Goal: Task Accomplishment & Management: Manage account settings

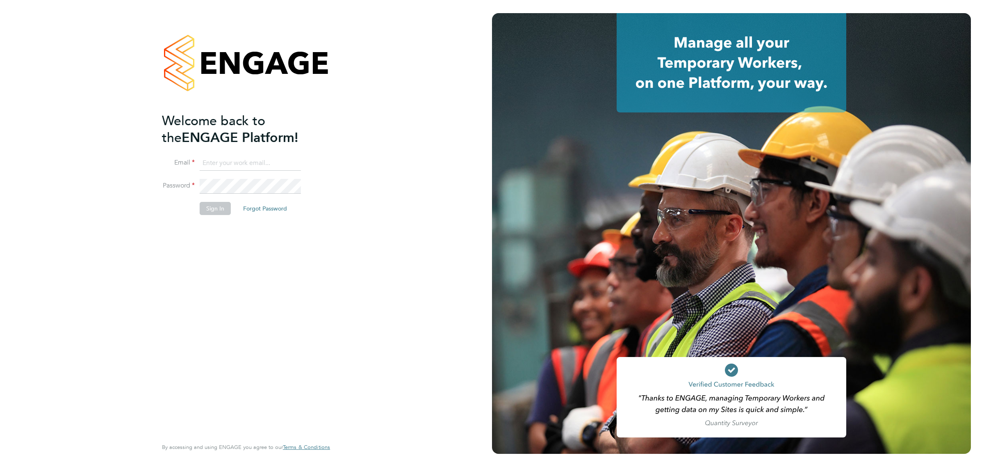
type input "lawrence@f-mead.com"
click at [222, 203] on button "Sign In" at bounding box center [215, 208] width 31 height 13
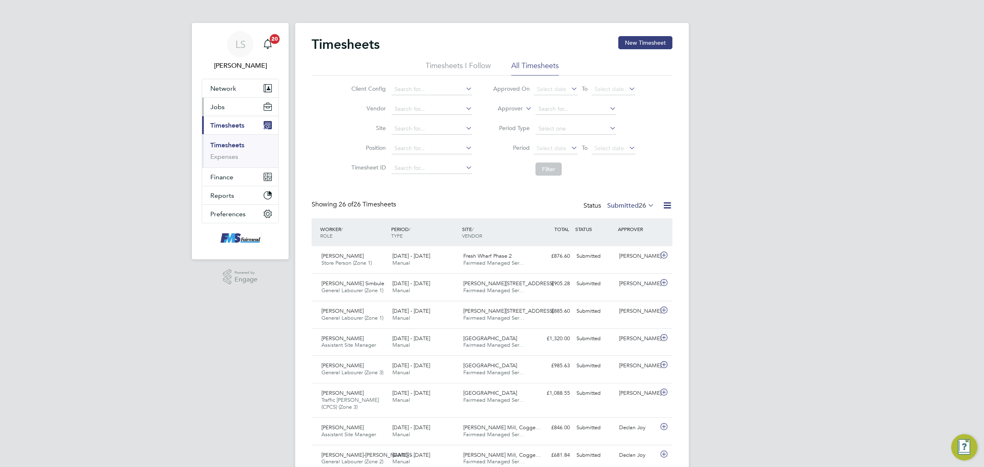
click at [220, 103] on span "Jobs" at bounding box center [217, 107] width 14 height 8
click at [232, 140] on link "Vacancies" at bounding box center [224, 138] width 29 height 8
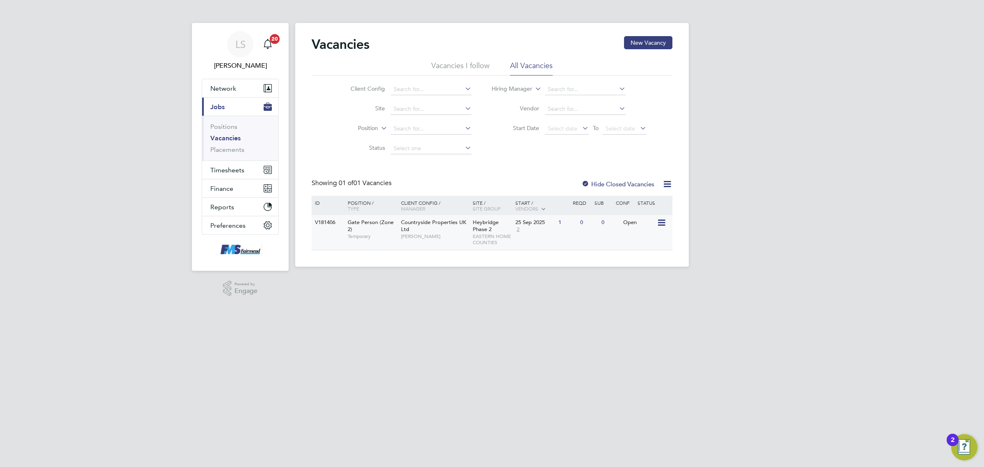
click at [534, 231] on div "25 Sep 2025 2" at bounding box center [534, 226] width 43 height 22
click at [565, 237] on div "V181406 Gate Person (Zone 2) Temporary Countryside Properties UK Ltd Stephen Mi…" at bounding box center [492, 232] width 361 height 35
click at [226, 162] on button "Timesheets" at bounding box center [240, 170] width 76 height 18
click at [220, 142] on link "Timesheets" at bounding box center [227, 145] width 34 height 8
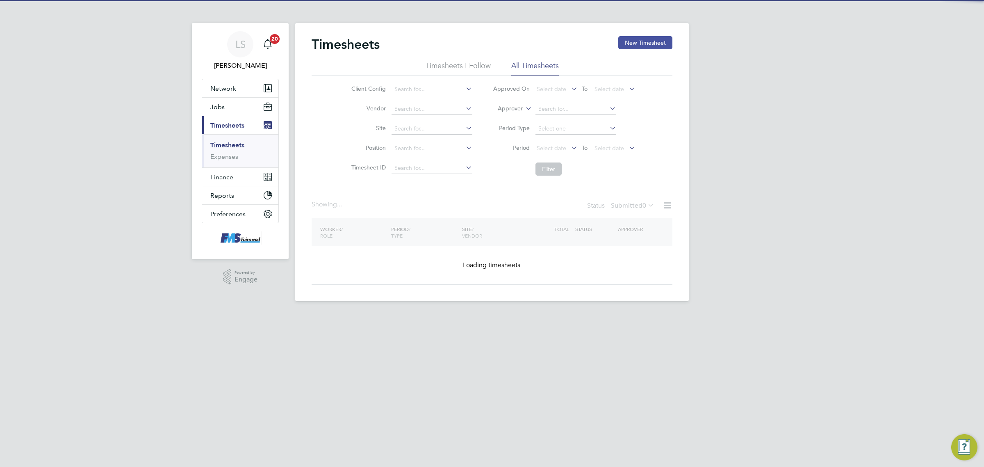
click at [632, 37] on button "New Timesheet" at bounding box center [645, 42] width 54 height 13
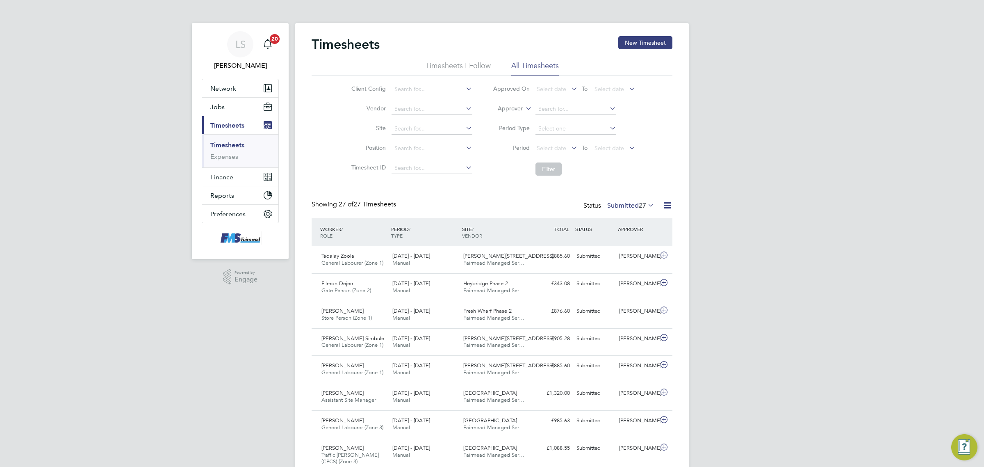
scroll to position [21, 71]
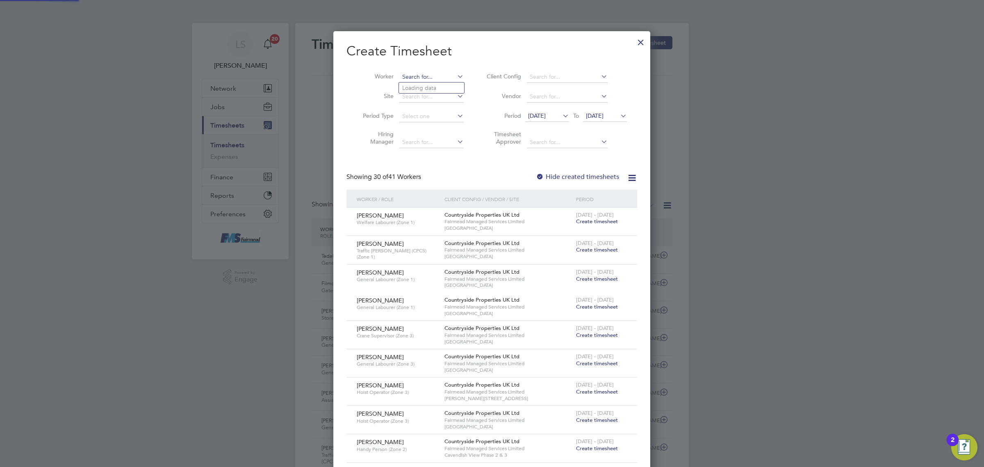
click at [423, 75] on input at bounding box center [431, 76] width 64 height 11
click at [427, 83] on li "Keir on Mccormack" at bounding box center [435, 87] width 73 height 11
type input "Keiron Mccormack"
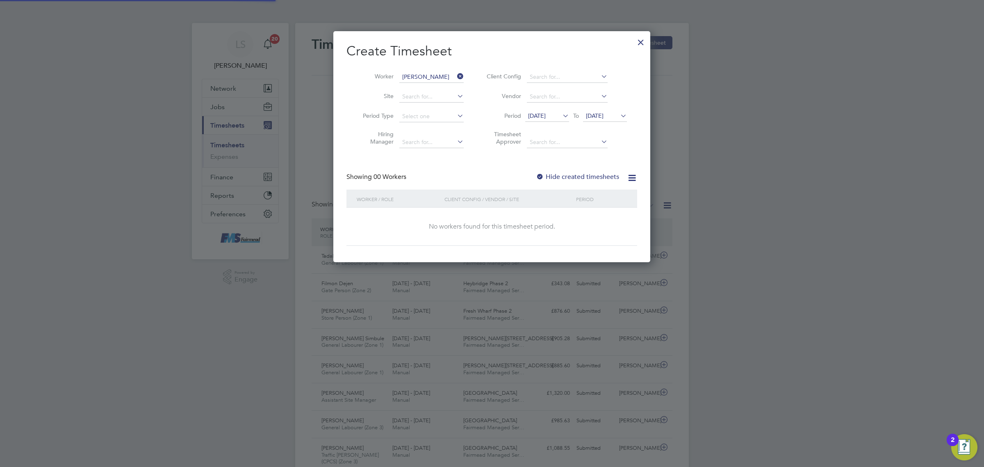
click at [608, 111] on span "22 Sep 2025" at bounding box center [605, 116] width 44 height 11
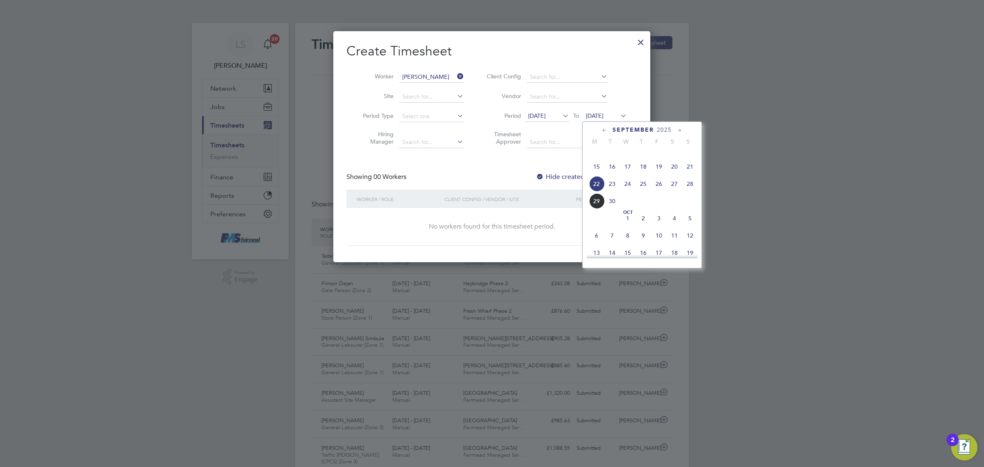
click at [694, 192] on span "28" at bounding box center [690, 184] width 16 height 16
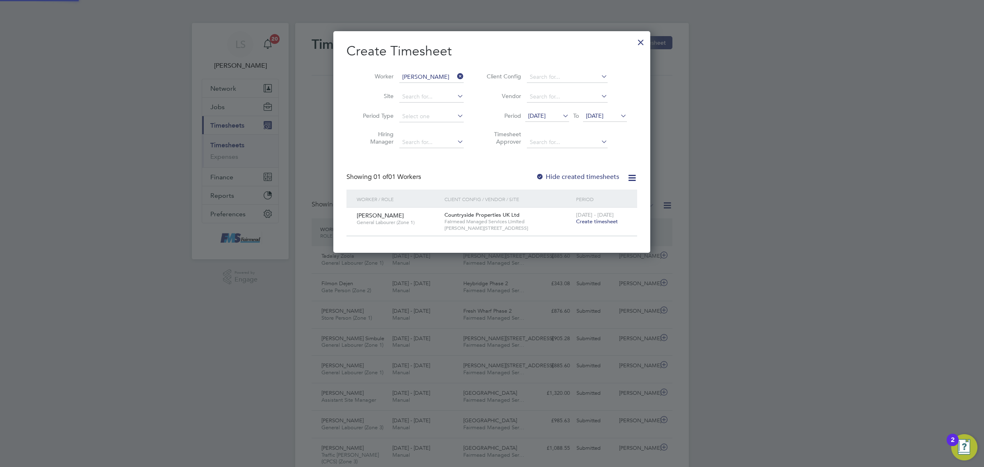
click at [573, 176] on label "Hide created timesheets" at bounding box center [577, 177] width 83 height 8
click at [601, 221] on span "Create timesheet" at bounding box center [597, 221] width 42 height 7
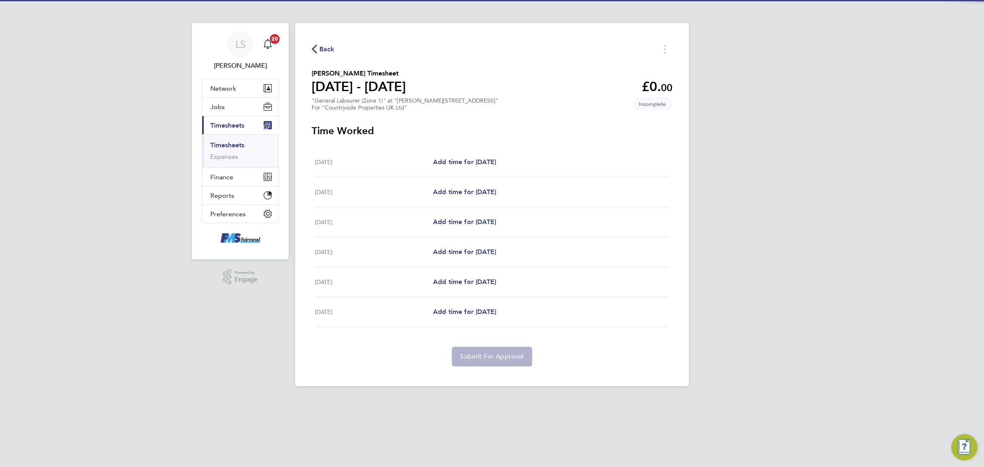
click at [457, 168] on div "Tue 23 Sep Add time for Tue 23 Sep Add time for Tue 23 Sep" at bounding box center [492, 162] width 354 height 30
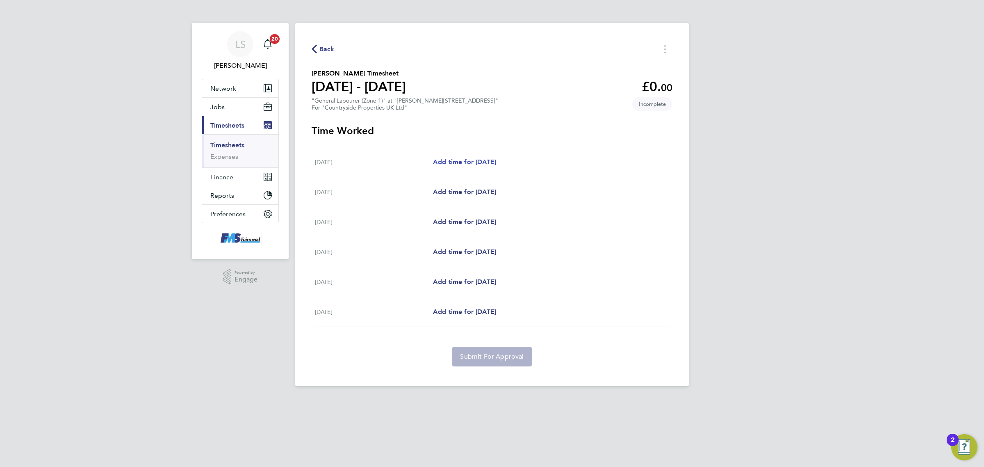
click at [461, 162] on span "Add time for Tue 23 Sep" at bounding box center [464, 162] width 63 height 8
select select "30"
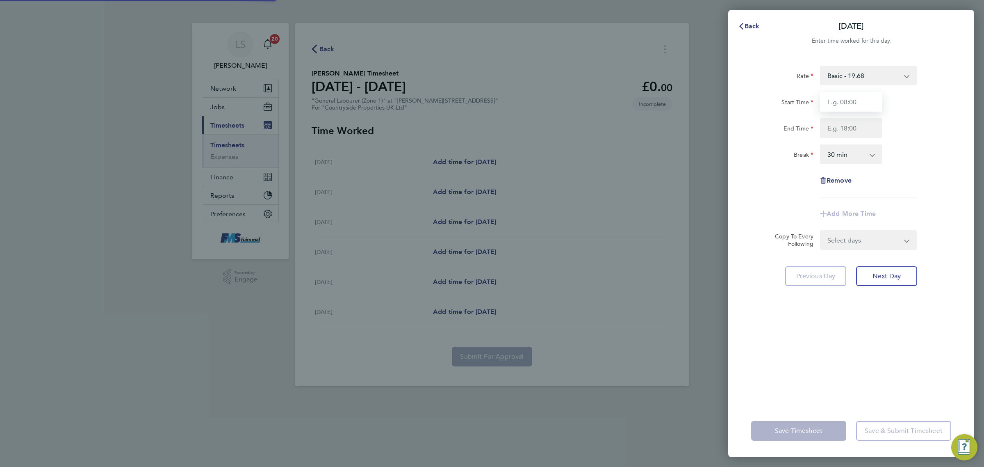
click at [833, 97] on input "Start Time" at bounding box center [851, 102] width 62 height 20
type input "07:30"
click at [846, 124] on input "End Time" at bounding box center [851, 128] width 62 height 20
type input "17:00"
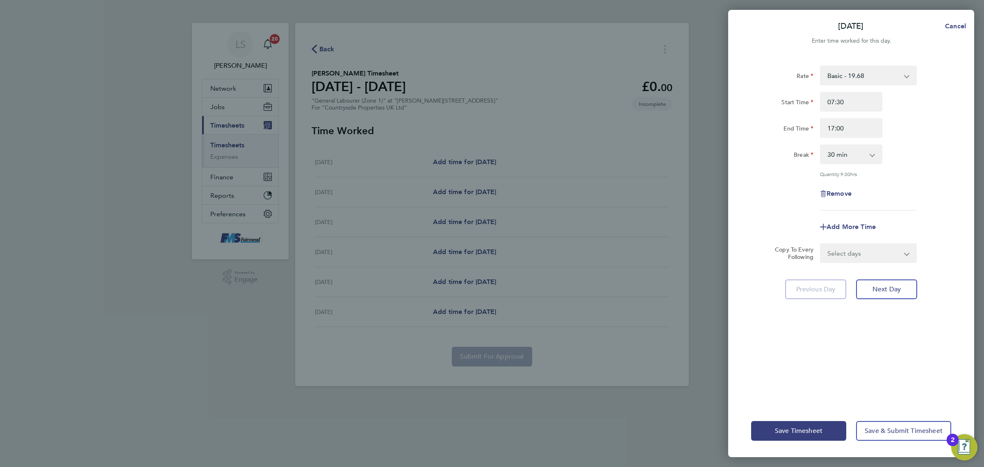
click at [919, 151] on div "Break 0 min 15 min 30 min 45 min 60 min 75 min 90 min" at bounding box center [851, 154] width 207 height 20
click at [867, 260] on select "Select days Day Weekday (Mon-Fri) Weekend (Sat-Sun) Wednesday Thursday Friday S…" at bounding box center [864, 253] width 86 height 18
select select "WEEKDAY"
click at [821, 244] on select "Select days Day Weekday (Mon-Fri) Weekend (Sat-Sun) Wednesday Thursday Friday S…" at bounding box center [864, 253] width 86 height 18
select select "2025-09-28"
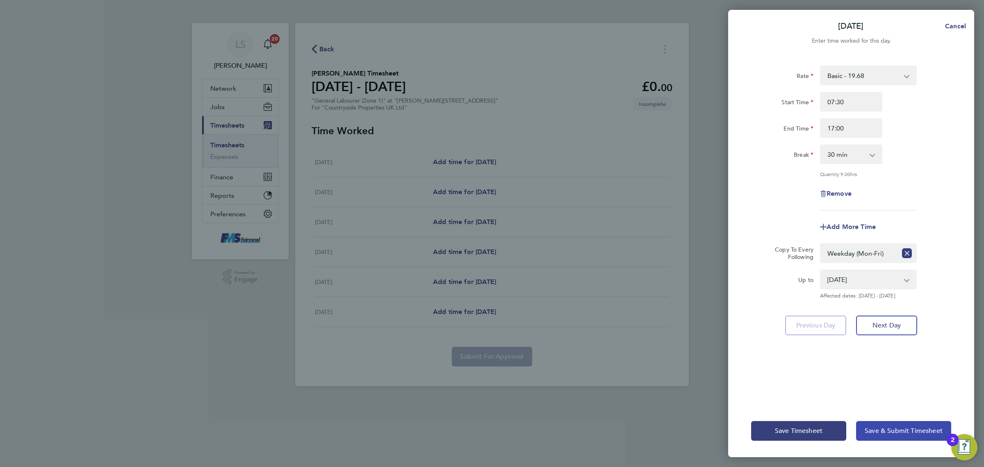
click at [903, 436] on button "Save & Submit Timesheet" at bounding box center [903, 431] width 95 height 20
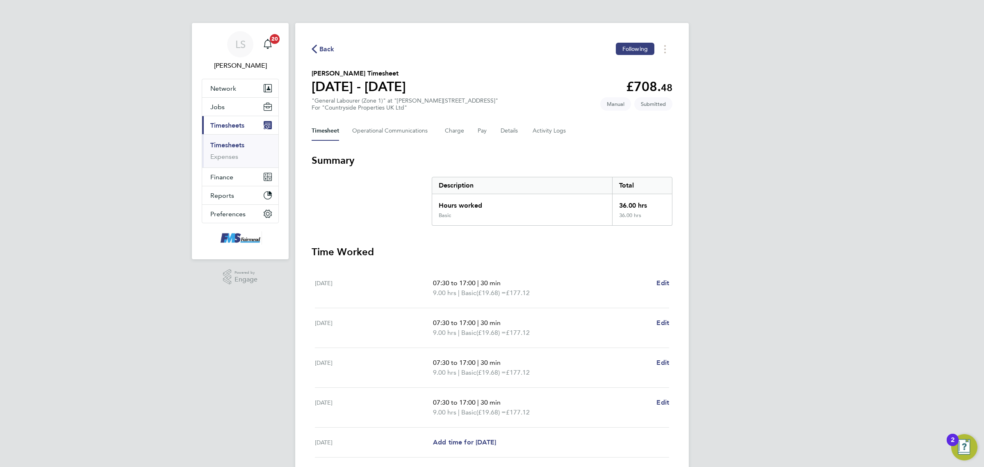
click at [226, 143] on link "Timesheets" at bounding box center [227, 145] width 34 height 8
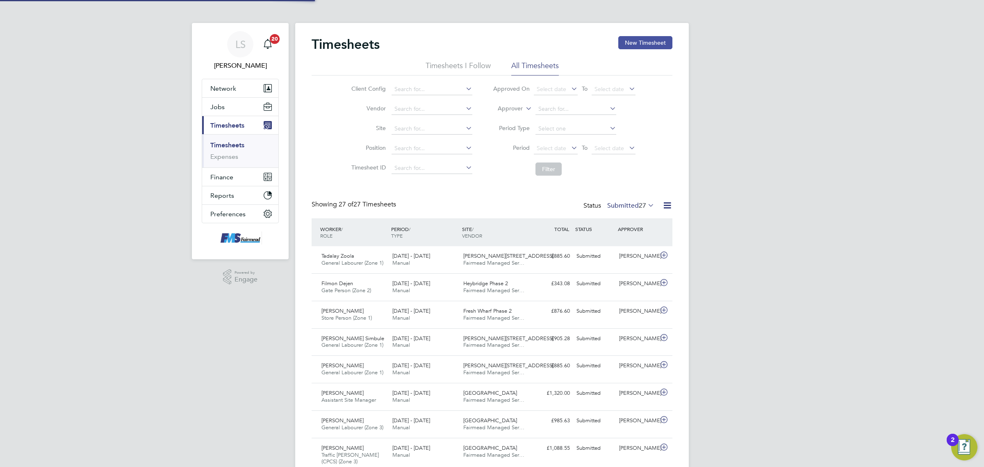
click at [657, 48] on button "New Timesheet" at bounding box center [645, 42] width 54 height 13
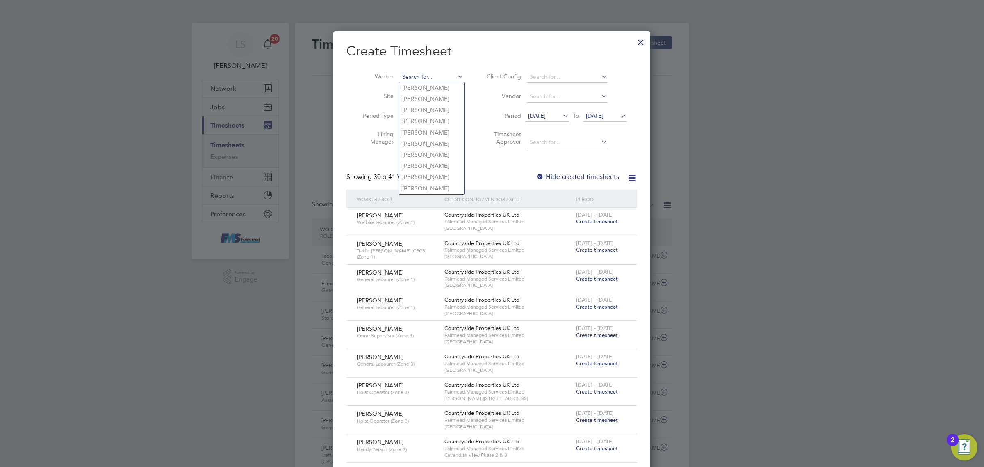
click at [416, 75] on input at bounding box center [431, 76] width 64 height 11
click at [450, 84] on b "Grumbt" at bounding box center [460, 87] width 21 height 7
type input "Tony Grumbt"
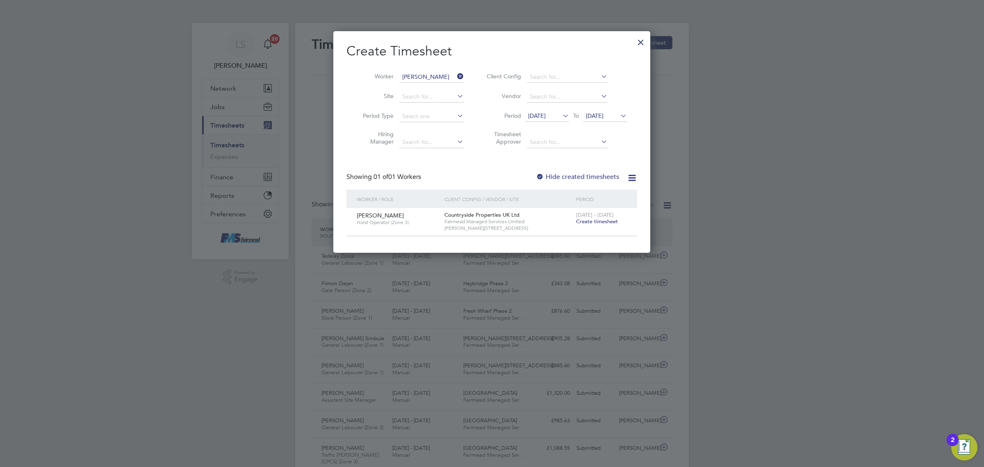
click at [604, 116] on span "22 Sep 2025" at bounding box center [595, 115] width 18 height 7
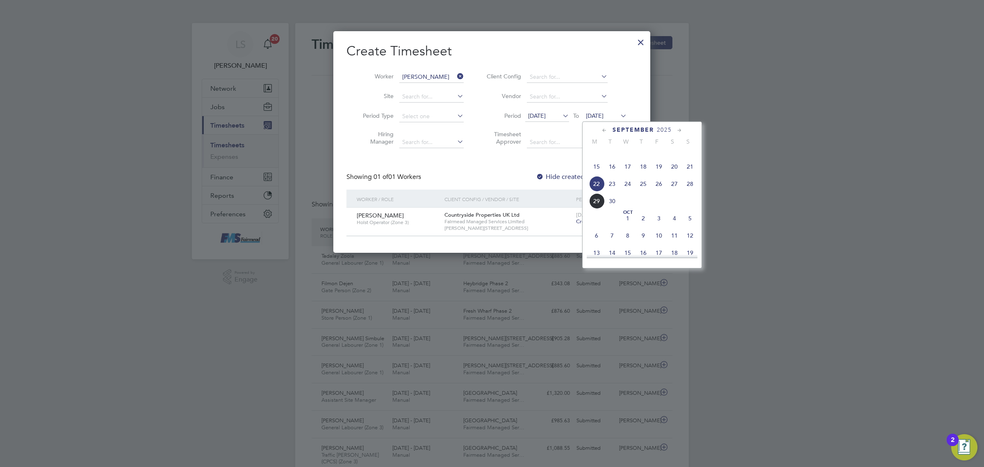
click at [569, 208] on div "Countryside Properties UK Ltd Fairmead Managed Services Limited Marlowe Road 2B3" at bounding box center [509, 222] width 132 height 28
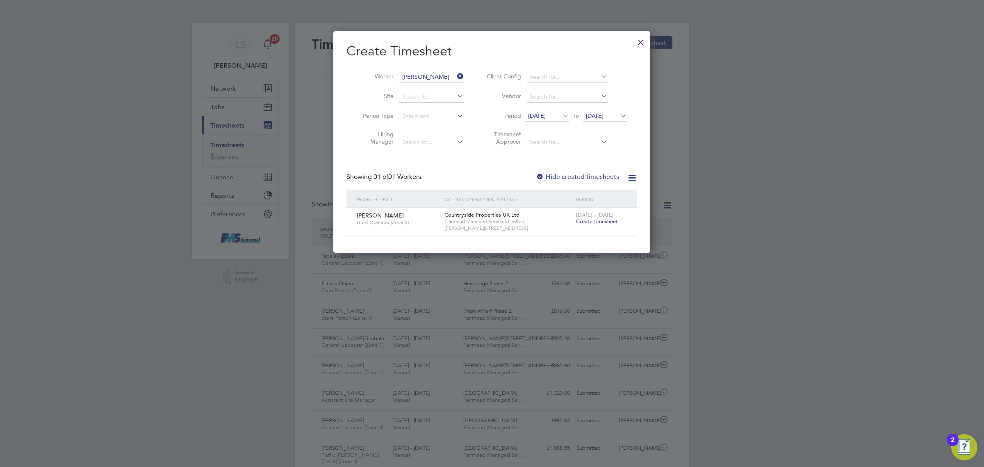
click at [603, 216] on span "22 - 28 Sep 2025" at bounding box center [595, 214] width 38 height 7
click at [608, 230] on div "Tony Grumbt Hoist Operator (Zone 3) Countryside Properties UK Ltd Fairmead Mana…" at bounding box center [492, 222] width 291 height 28
click at [606, 221] on span "Create timesheet" at bounding box center [597, 221] width 42 height 7
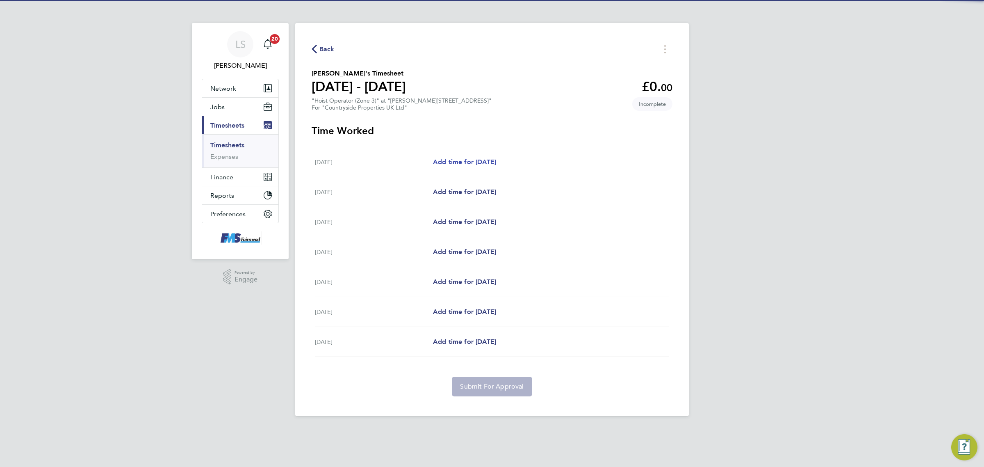
click at [476, 160] on span "Add time for Mon 22 Sep" at bounding box center [464, 162] width 63 height 8
select select "30"
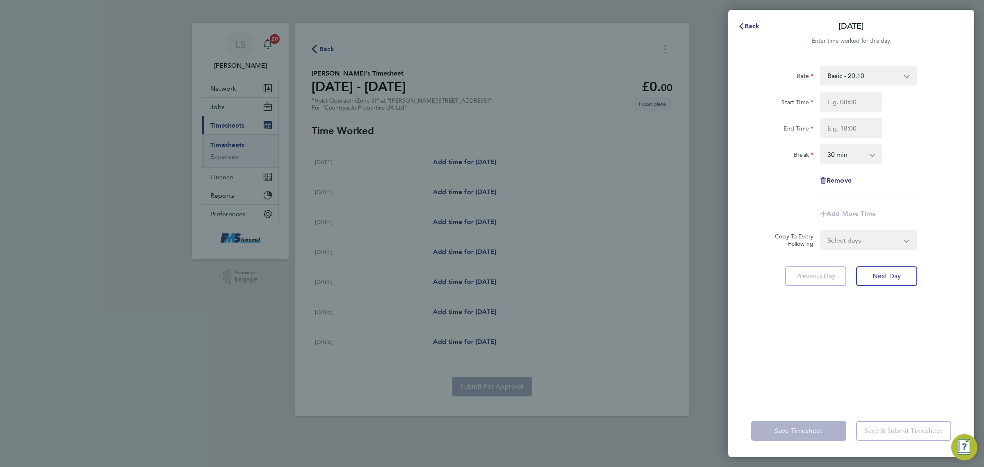
click at [895, 96] on div "Start Time" at bounding box center [851, 102] width 207 height 20
click at [872, 94] on input "Start Time" at bounding box center [851, 102] width 62 height 20
type input "07:30"
click at [850, 128] on input "End Time" at bounding box center [851, 128] width 62 height 20
type input "17:00"
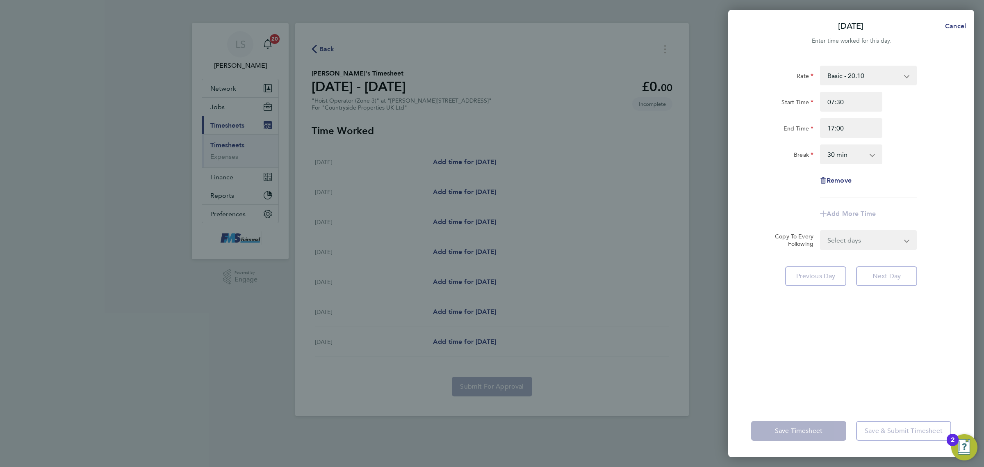
click at [927, 136] on div "End Time 17:00" at bounding box center [851, 128] width 207 height 20
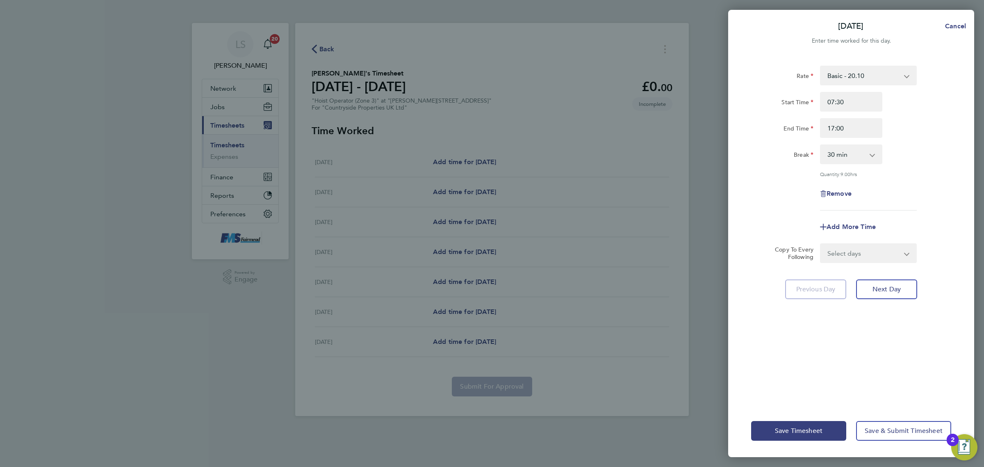
click at [882, 243] on div "Select days Day Weekday (Mon-Fri) Weekend (Sat-Sun) Tuesday Wednesday Thursday …" at bounding box center [868, 253] width 97 height 20
click at [876, 250] on select "Select days Day Weekday (Mon-Fri) Weekend (Sat-Sun) Tuesday Wednesday Thursday …" at bounding box center [864, 253] width 86 height 18
select select "WEEKDAY"
click at [821, 244] on select "Select days Day Weekday (Mon-Fri) Weekend (Sat-Sun) Tuesday Wednesday Thursday …" at bounding box center [864, 253] width 86 height 18
select select "2025-09-28"
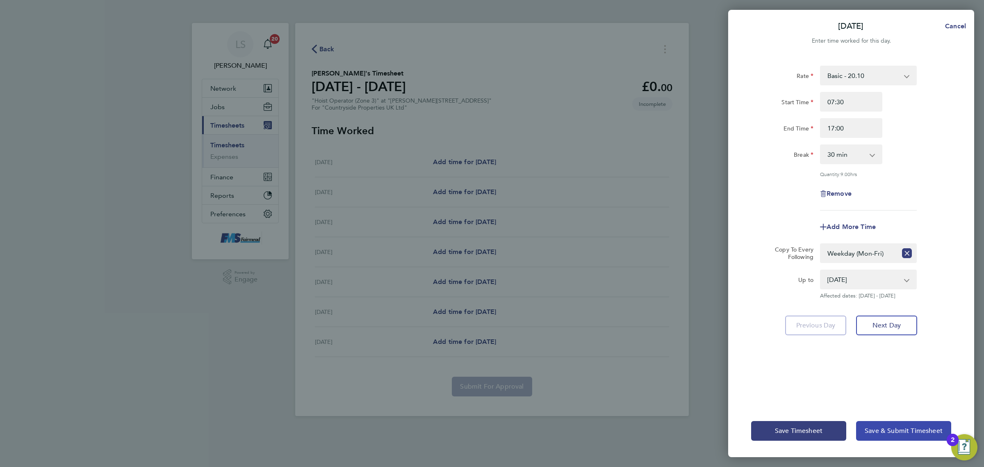
click at [882, 435] on button "Save & Submit Timesheet" at bounding box center [903, 431] width 95 height 20
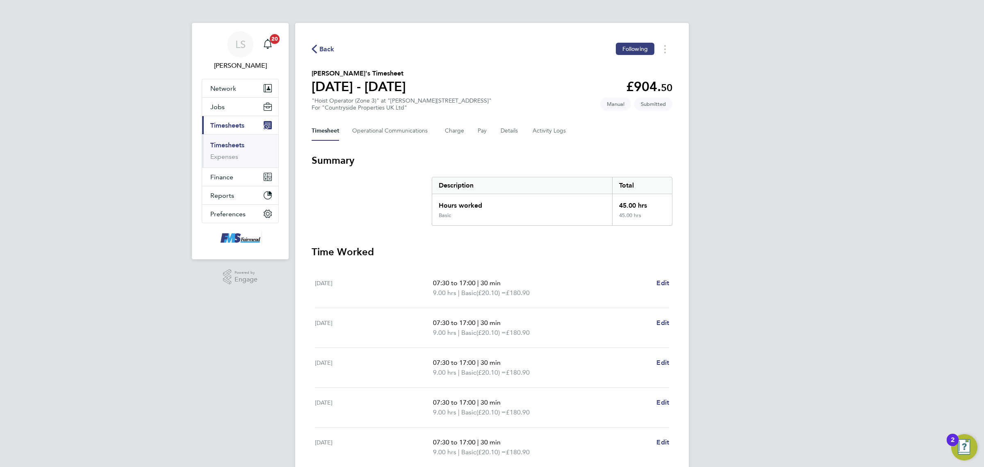
click at [229, 142] on link "Timesheets" at bounding box center [227, 145] width 34 height 8
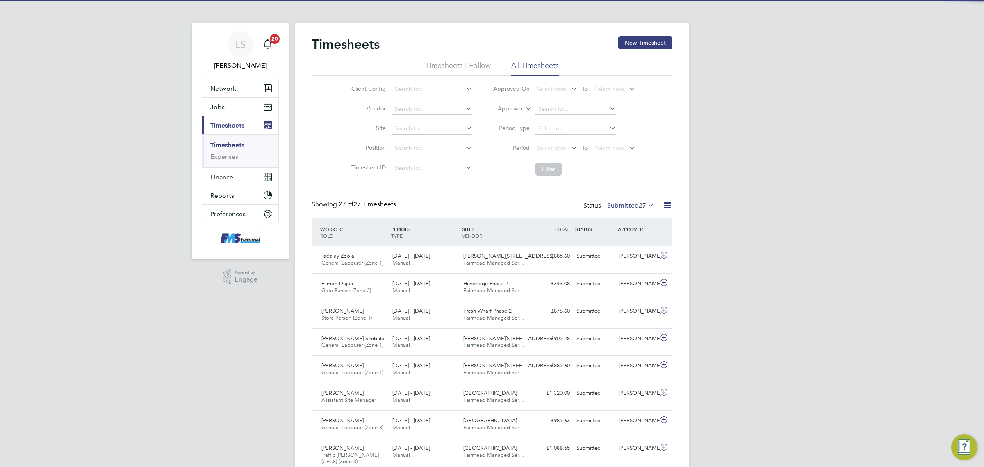
scroll to position [21, 71]
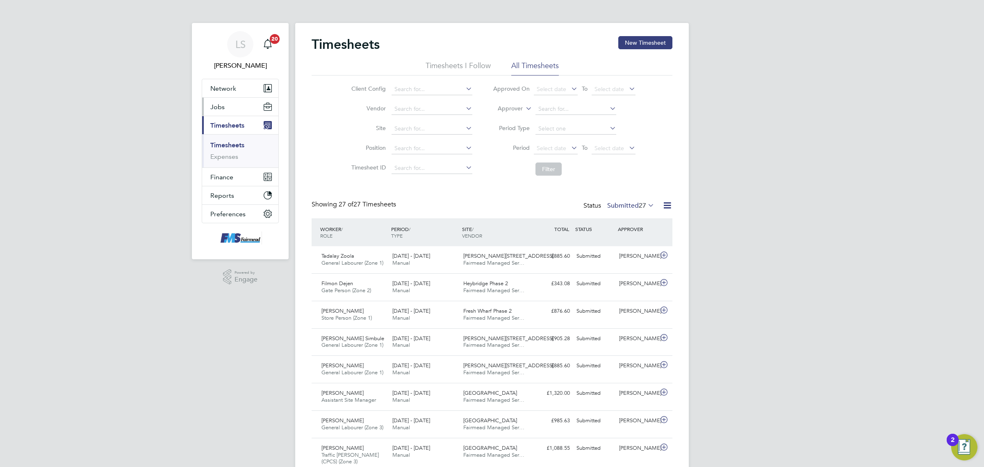
drag, startPoint x: 228, startPoint y: 118, endPoint x: 230, endPoint y: 98, distance: 19.8
click at [228, 117] on button "Current page: Timesheets" at bounding box center [240, 125] width 76 height 18
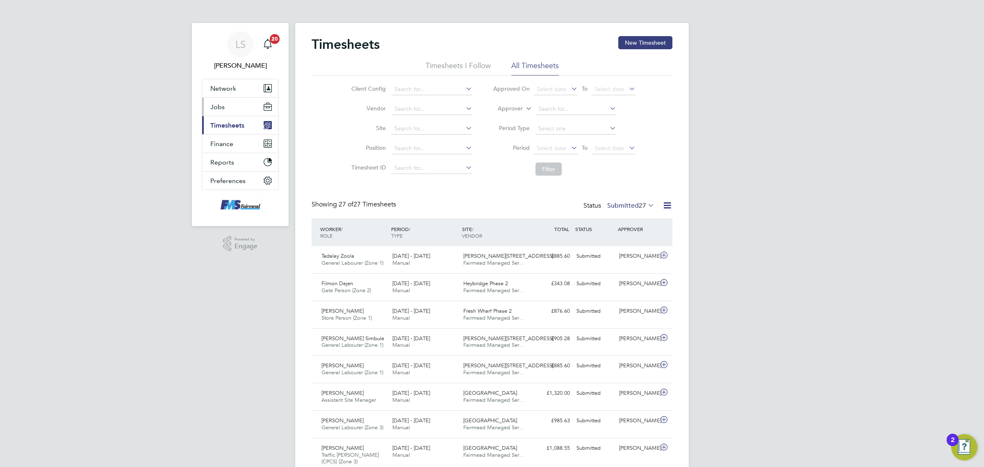
click at [228, 102] on button "Jobs" at bounding box center [240, 107] width 76 height 18
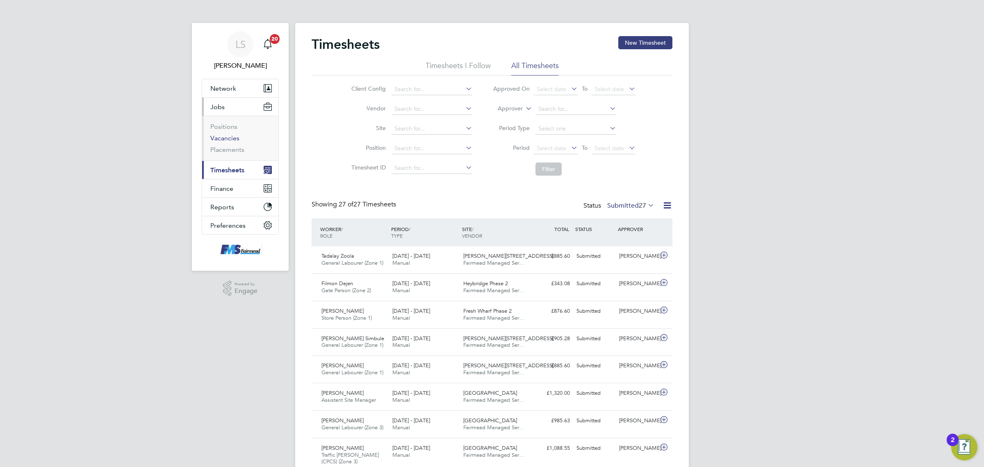
click at [225, 137] on link "Vacancies" at bounding box center [224, 138] width 29 height 8
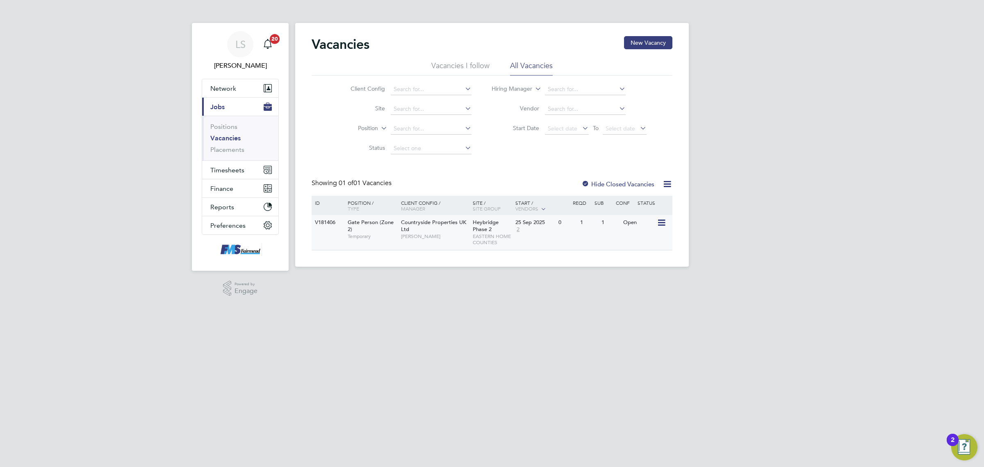
click at [485, 228] on span "Heybridge Phase 2" at bounding box center [486, 226] width 26 height 14
click at [230, 148] on link "Placements" at bounding box center [227, 150] width 34 height 8
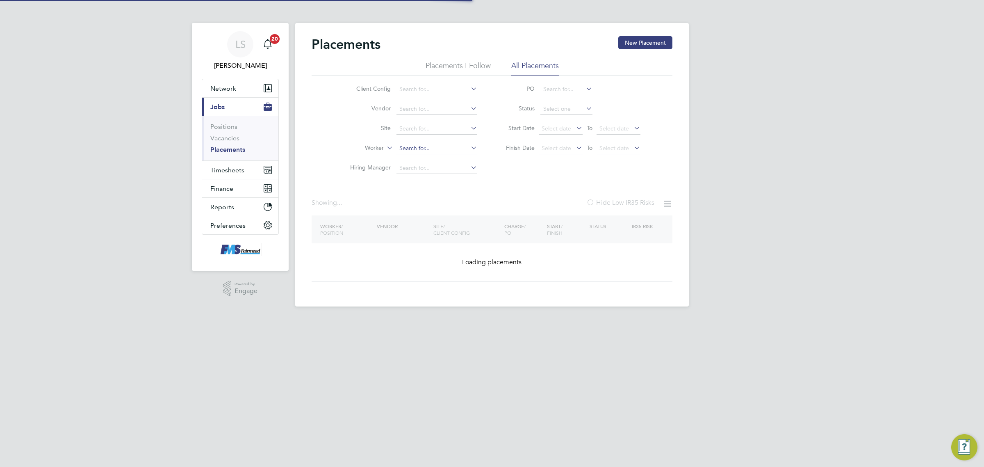
click at [419, 149] on input at bounding box center [437, 148] width 81 height 11
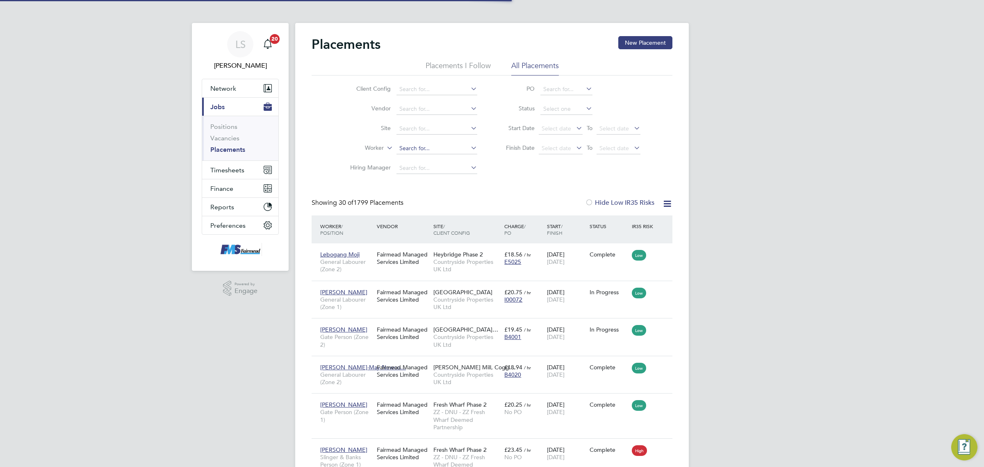
scroll to position [31, 71]
click at [425, 158] on li "Franc is Okotore" at bounding box center [443, 159] width 94 height 11
type input "Francis Okotore"
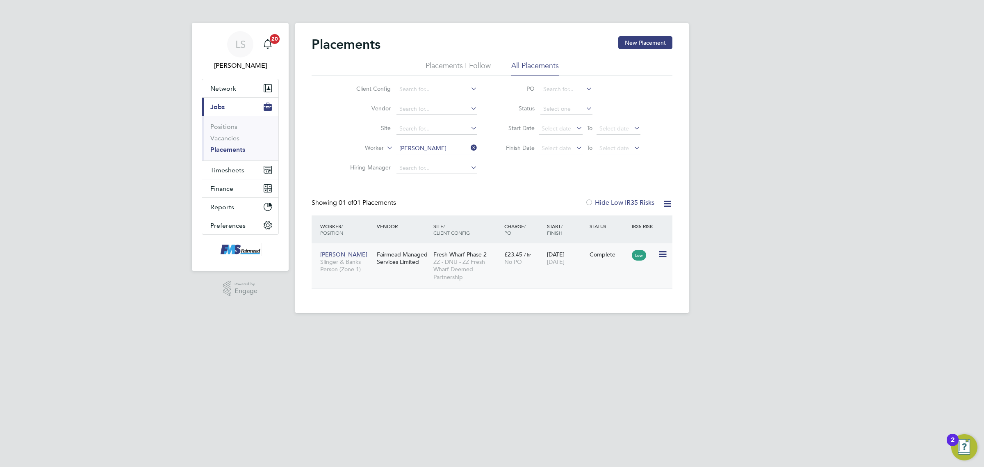
click at [559, 267] on div "09 Jun 2025 07 Sep 2025" at bounding box center [566, 257] width 43 height 23
click at [452, 143] on input "Francis Okotore" at bounding box center [437, 148] width 81 height 11
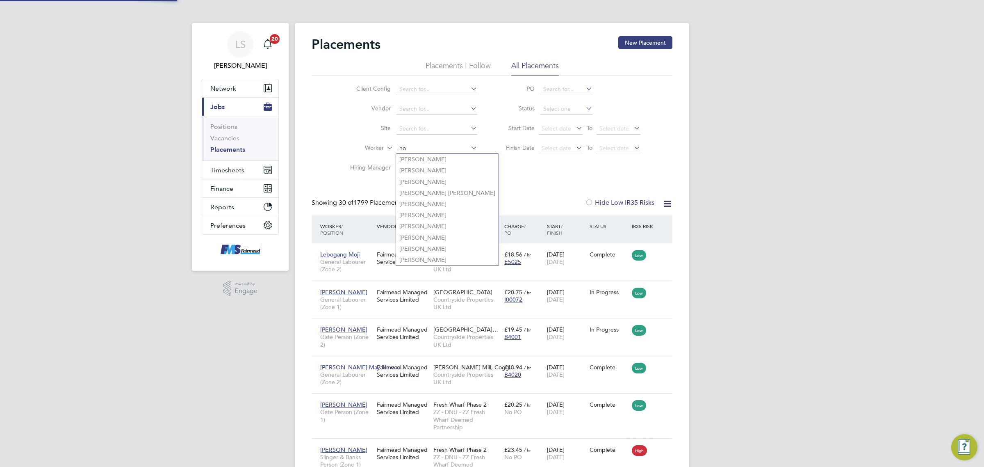
scroll to position [31, 71]
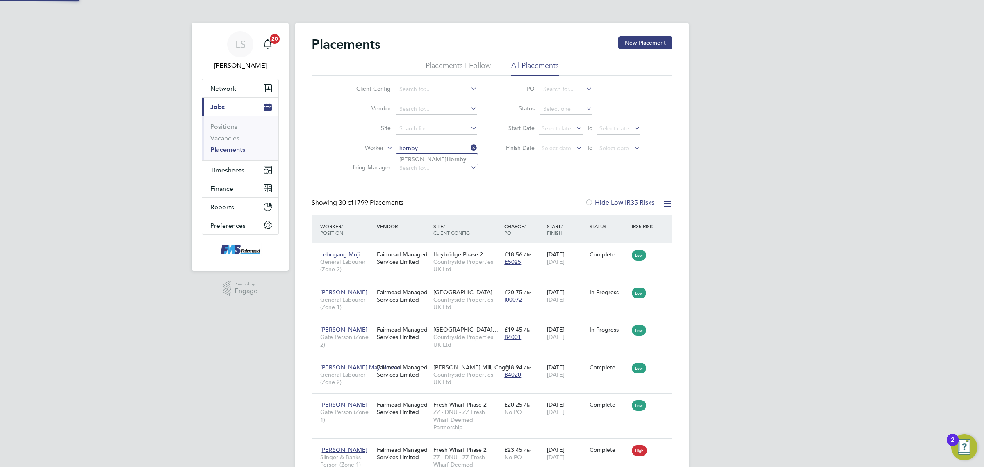
click at [437, 154] on li "Stuart Hornby" at bounding box center [437, 159] width 82 height 11
type input "[PERSON_NAME]"
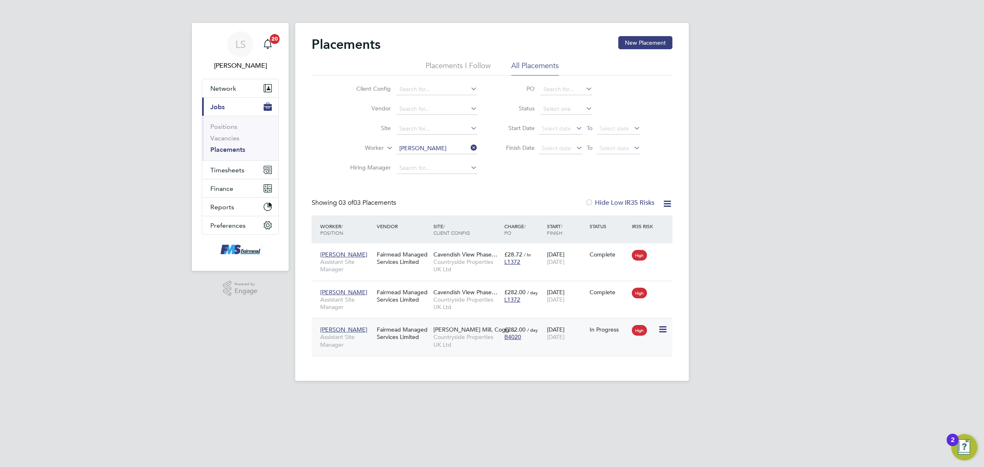
click at [566, 342] on div "24 Sep 2025 30 Jun 2026" at bounding box center [566, 333] width 43 height 23
click at [236, 151] on link "Placements" at bounding box center [227, 150] width 35 height 8
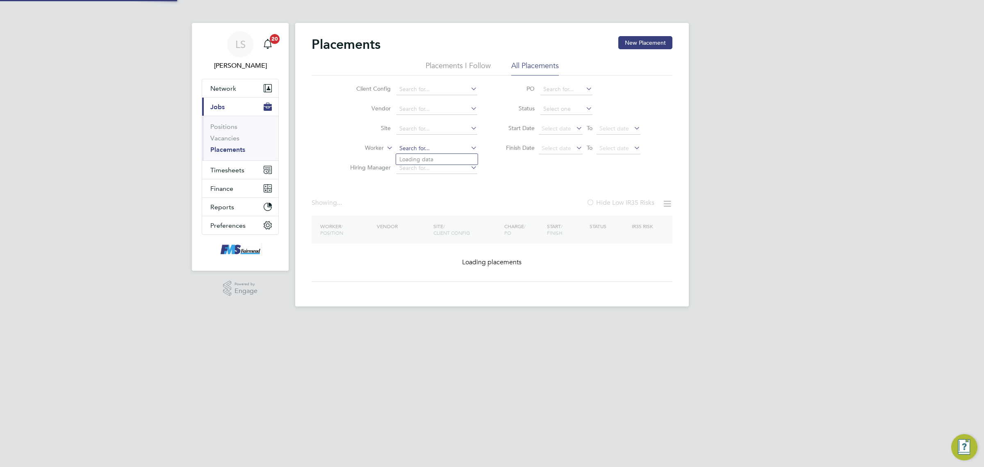
click at [437, 151] on input at bounding box center [437, 148] width 81 height 11
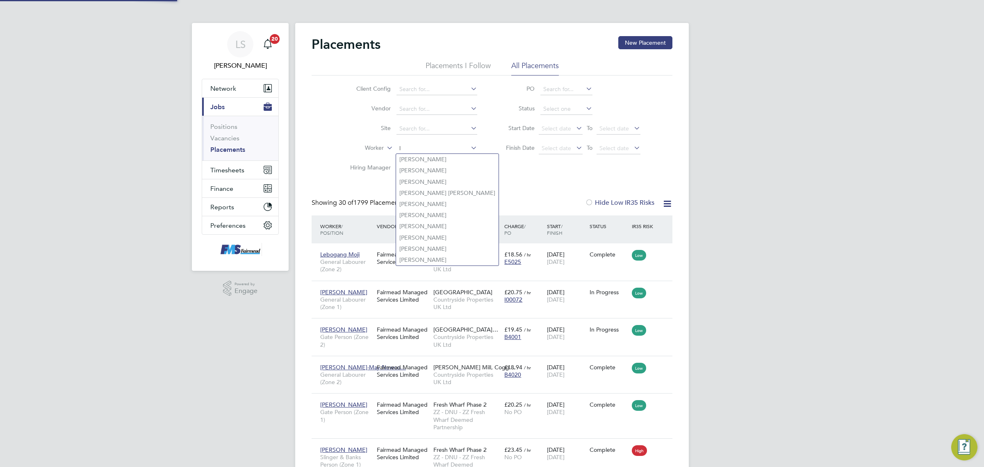
scroll to position [31, 71]
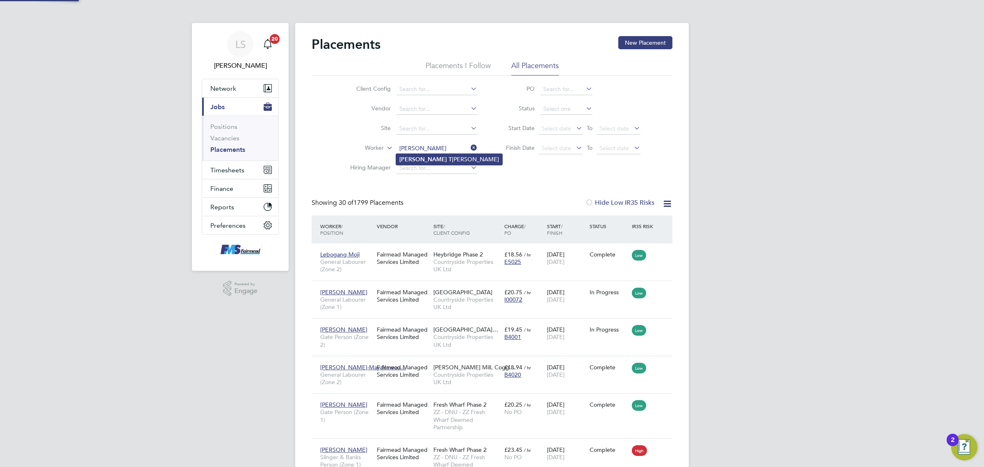
click at [438, 158] on li "Luke T aylor" at bounding box center [449, 159] width 106 height 11
type input "Luke Taylor"
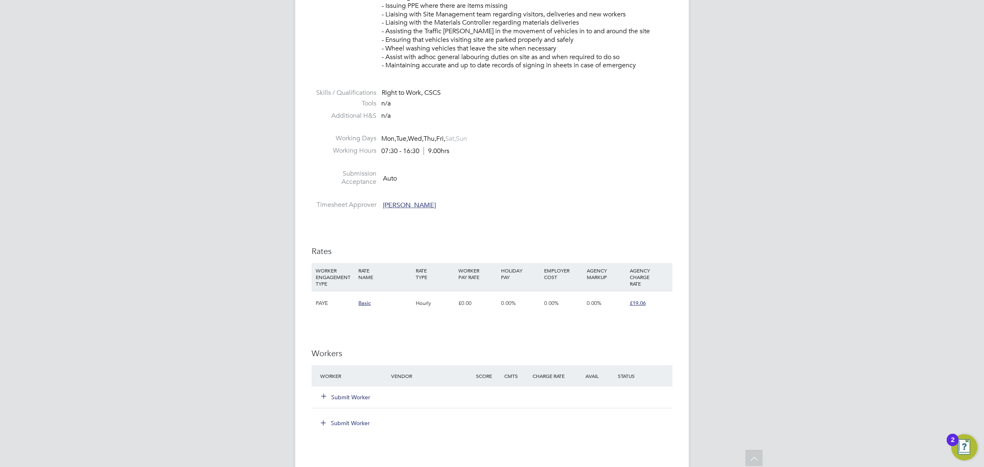
scroll to position [410, 0]
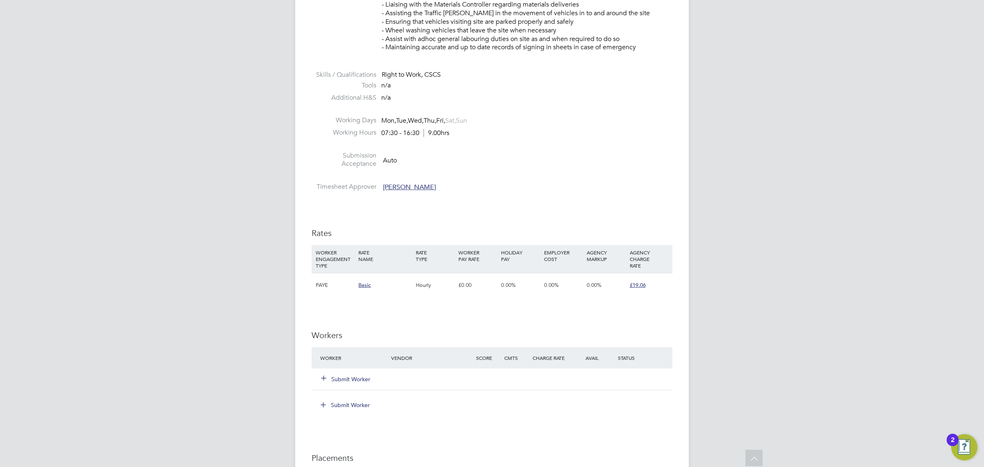
click at [361, 378] on button "Submit Worker" at bounding box center [346, 379] width 49 height 8
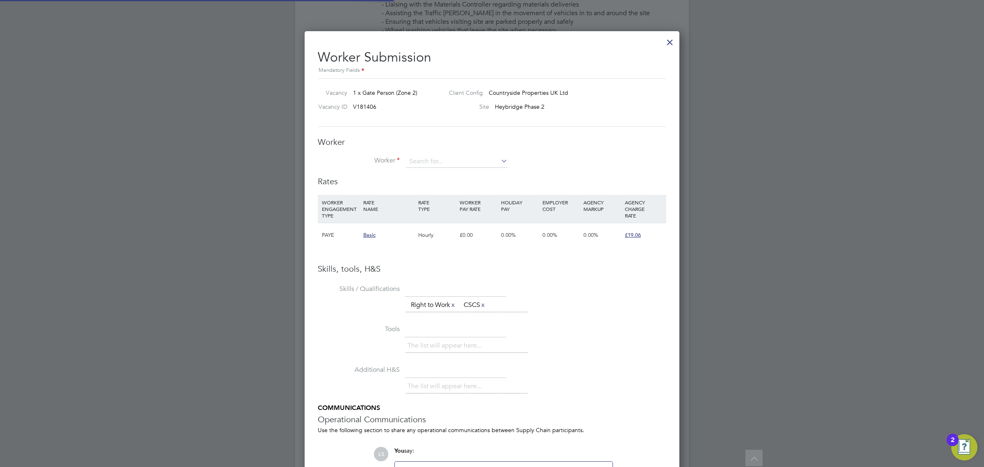
scroll to position [24, 56]
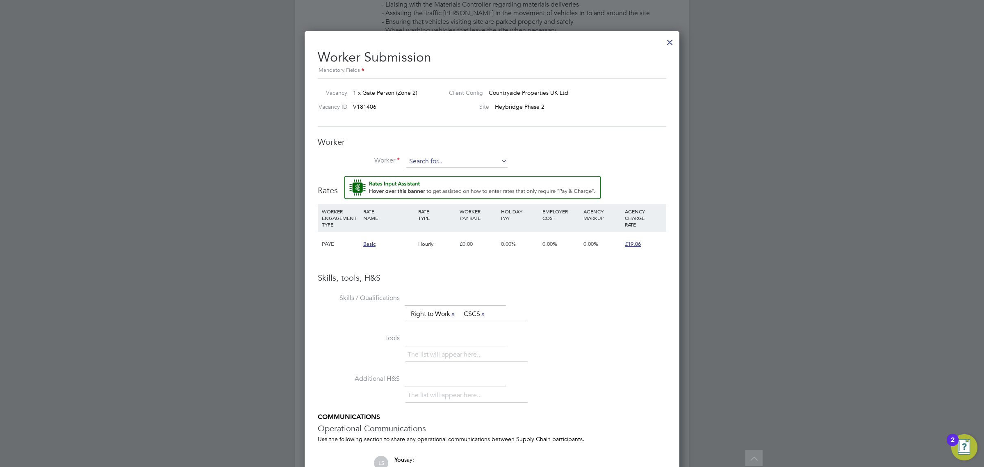
click at [423, 164] on input at bounding box center [456, 161] width 101 height 12
click at [427, 171] on li "Filmo n Dejen (4155)" at bounding box center [457, 173] width 102 height 11
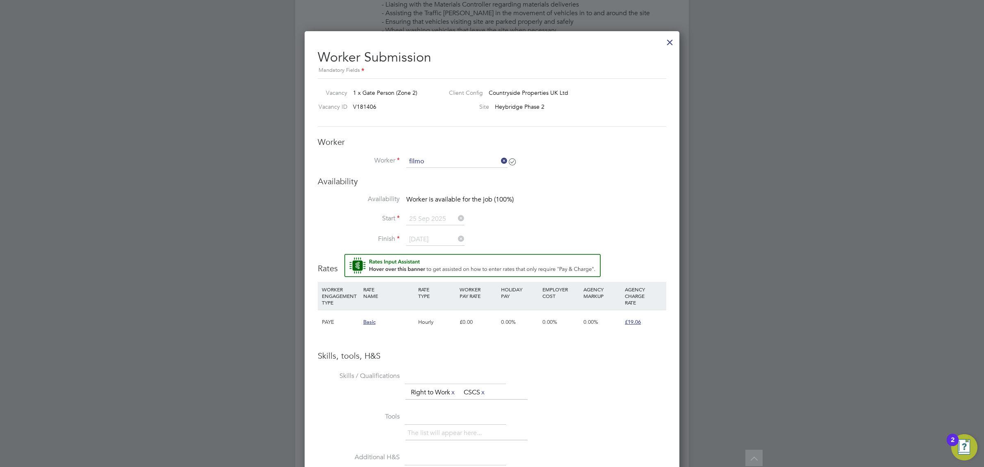
type input "Filmon Dejen (4155)"
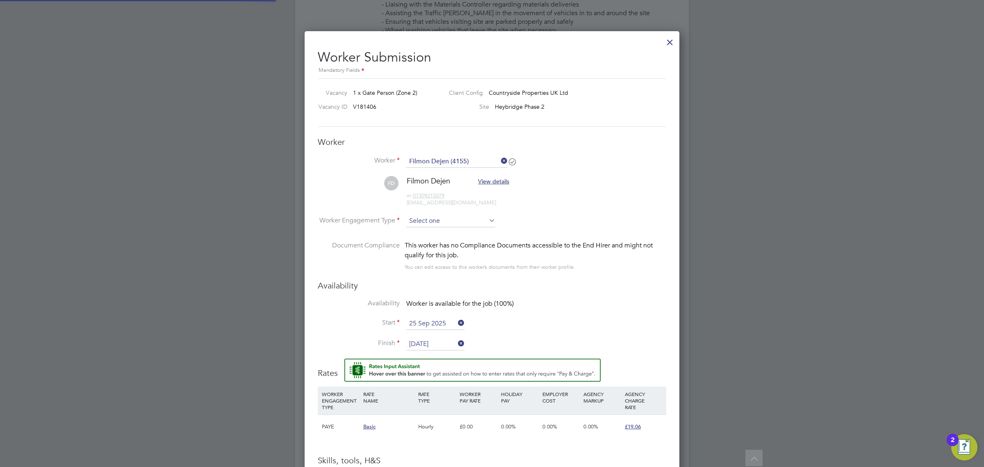
scroll to position [711, 375]
click at [454, 216] on input at bounding box center [450, 221] width 89 height 12
click at [446, 246] on li "PAYE" at bounding box center [451, 243] width 90 height 11
type input "PAYE"
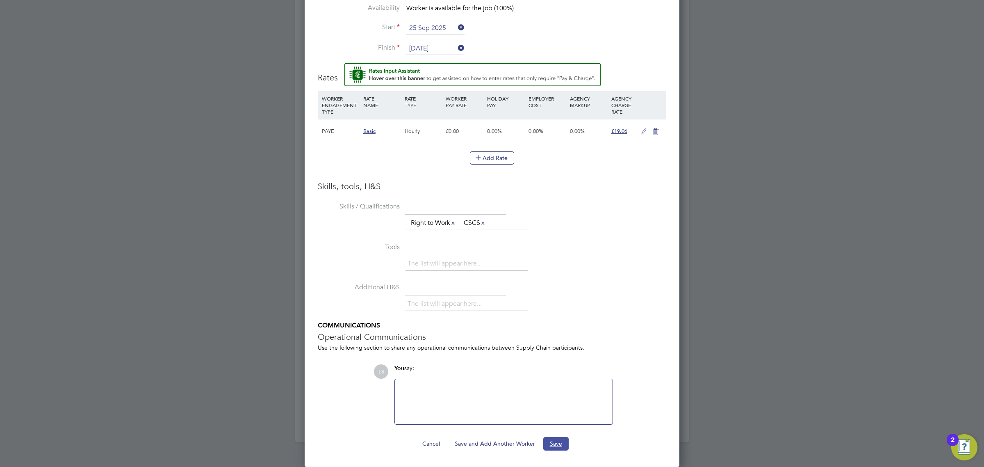
click at [550, 444] on button "Save" at bounding box center [555, 443] width 25 height 13
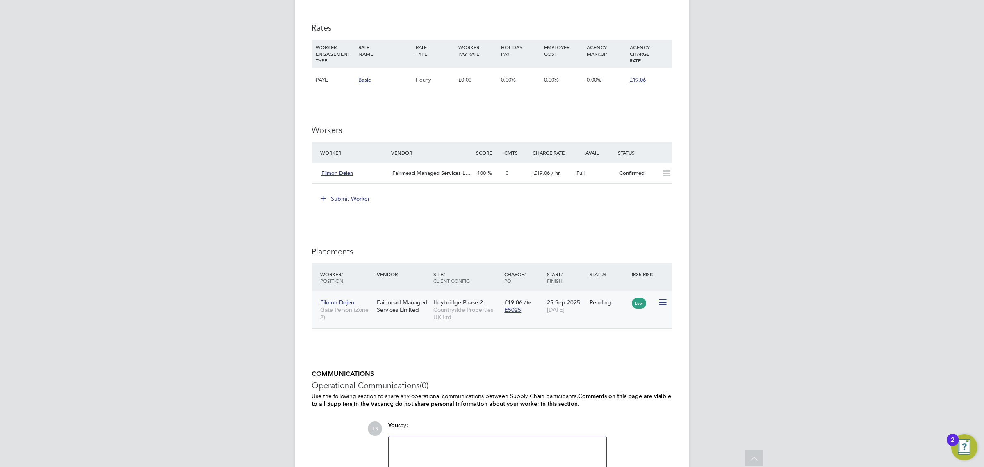
click at [662, 300] on icon at bounding box center [662, 302] width 8 height 10
click at [612, 353] on li "Start" at bounding box center [625, 353] width 84 height 11
type input "Stephen Mitchinson"
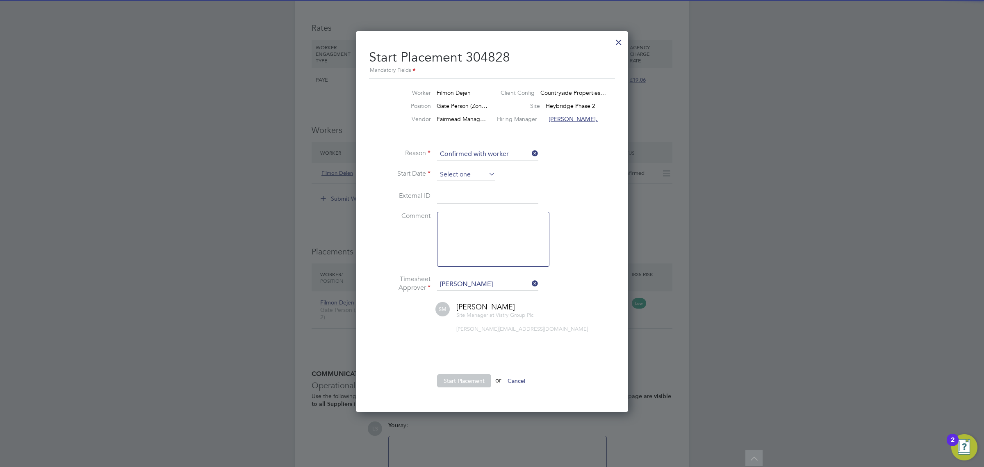
click at [470, 173] on input at bounding box center [466, 175] width 58 height 12
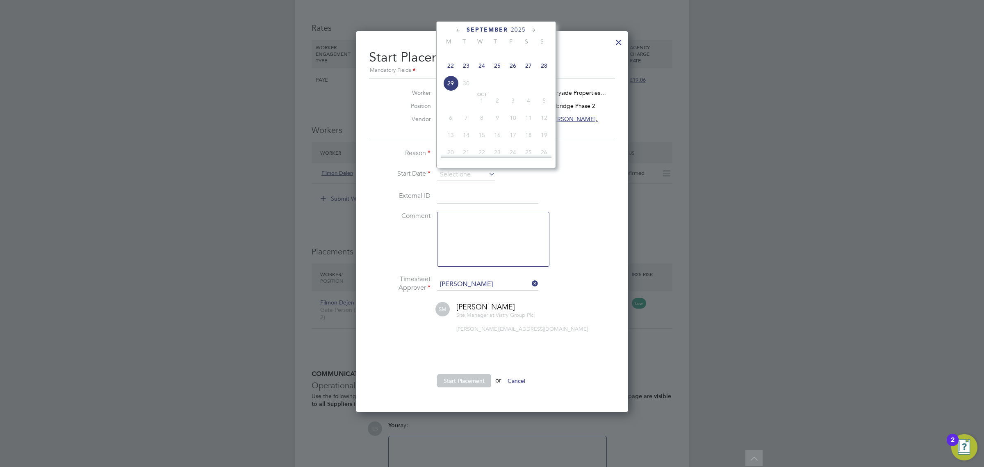
click at [498, 73] on span "25" at bounding box center [498, 66] width 16 height 16
type input "25 Sep 2025"
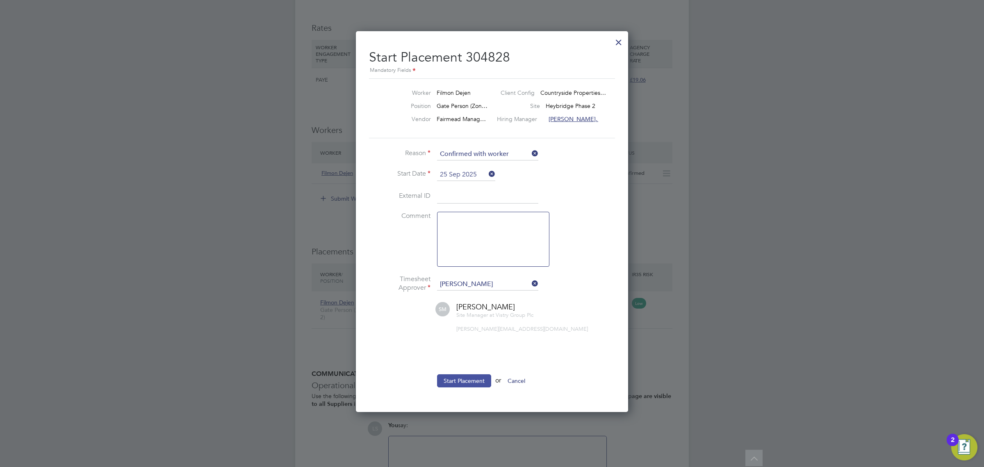
click at [466, 387] on button "Start Placement" at bounding box center [464, 380] width 54 height 13
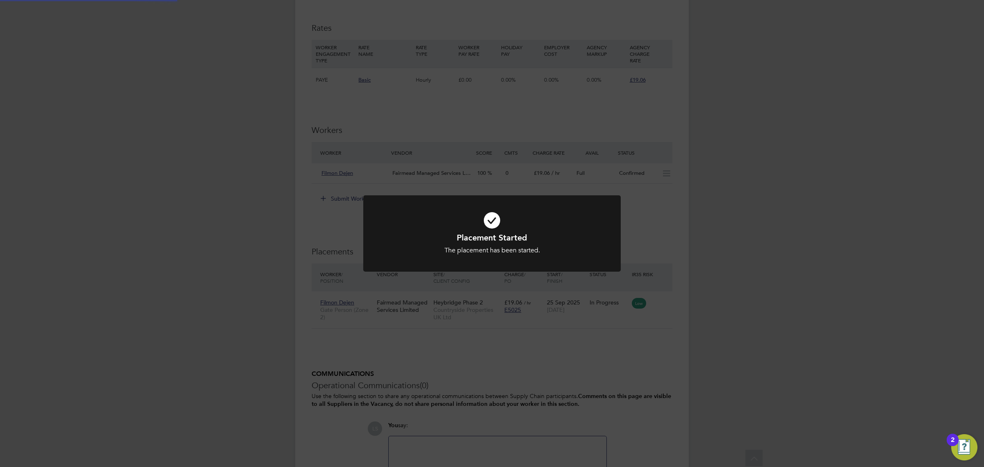
click at [669, 291] on div "Placement Started The placement has been started. Cancel Okay" at bounding box center [492, 233] width 984 height 467
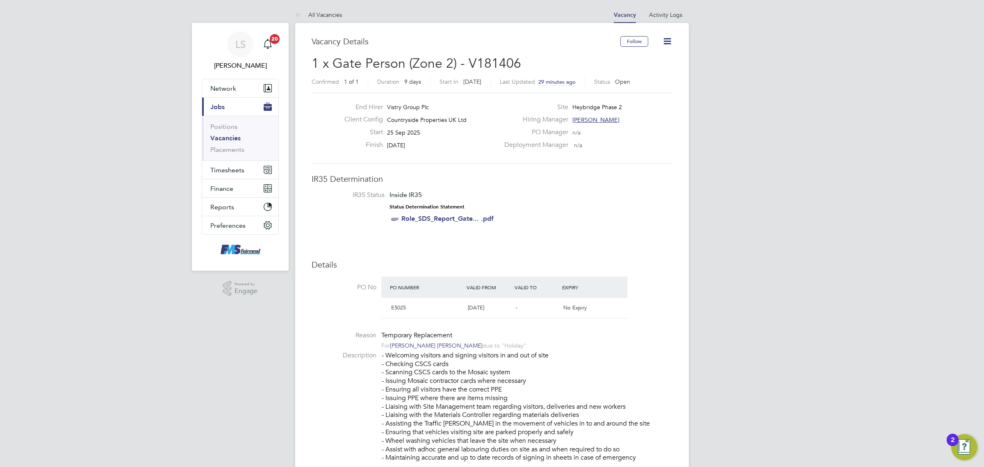
click at [666, 38] on icon at bounding box center [667, 41] width 10 height 10
click at [585, 213] on li "IR35 Status Inside IR35 Status Determination Statement Role_SDS_Report_Gate... …" at bounding box center [492, 209] width 345 height 36
drag, startPoint x: 224, startPoint y: 173, endPoint x: 227, endPoint y: 167, distance: 6.6
click at [224, 173] on span "Timesheets" at bounding box center [227, 170] width 34 height 8
click at [229, 148] on link "Timesheets" at bounding box center [227, 145] width 34 height 8
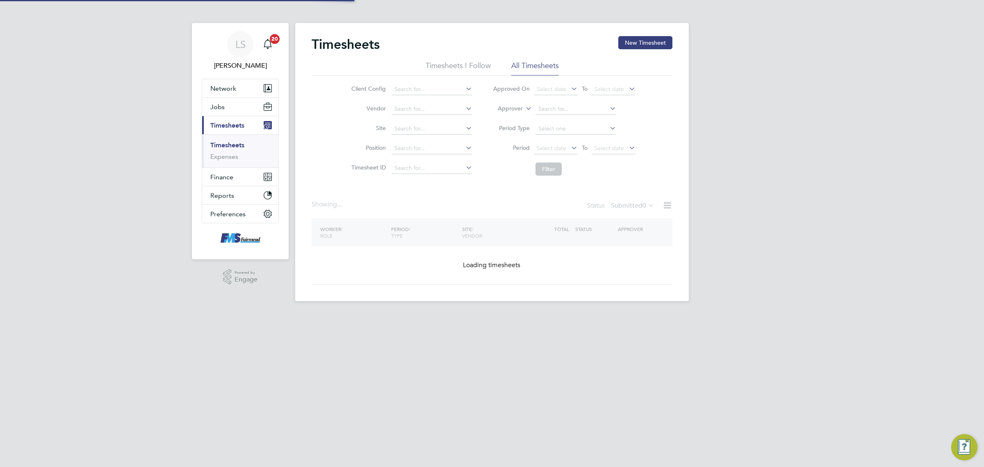
click at [645, 43] on button "New Timesheet" at bounding box center [645, 42] width 54 height 13
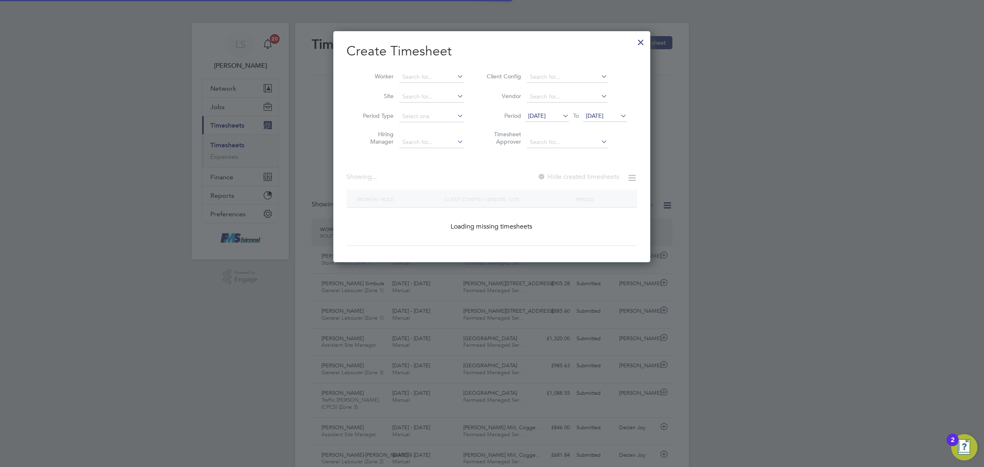
click at [434, 70] on li "Worker" at bounding box center [411, 77] width 128 height 20
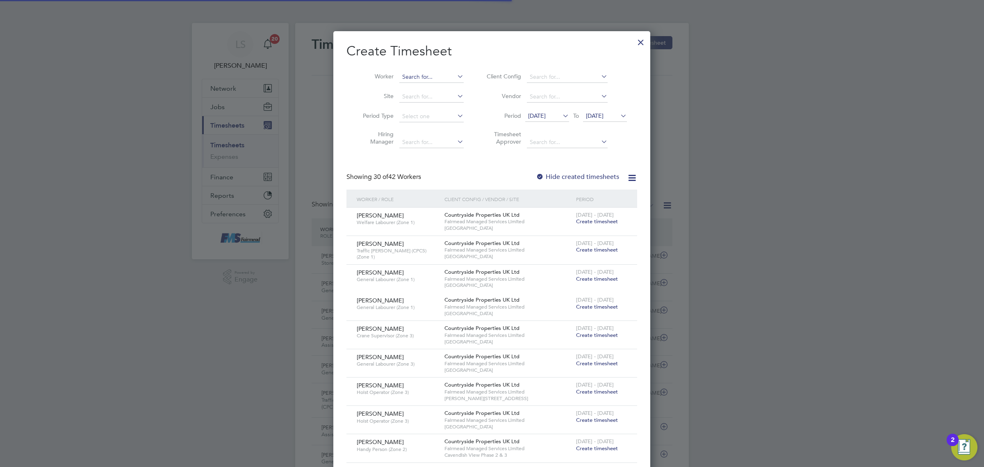
click at [434, 73] on input at bounding box center [431, 76] width 64 height 11
click at [435, 97] on li "Fil mon Dejen" at bounding box center [436, 98] width 74 height 11
type input "Filmon Dejen"
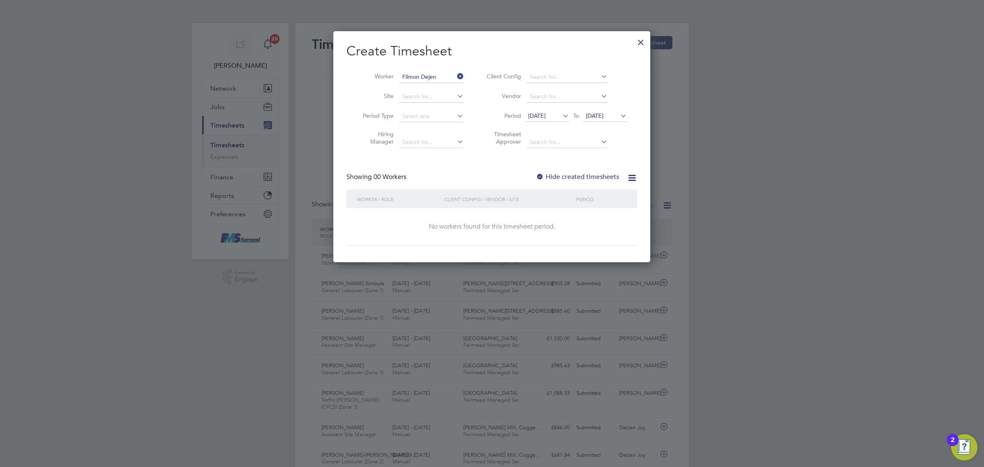
click at [604, 114] on span "22 Sep 2025" at bounding box center [595, 115] width 18 height 7
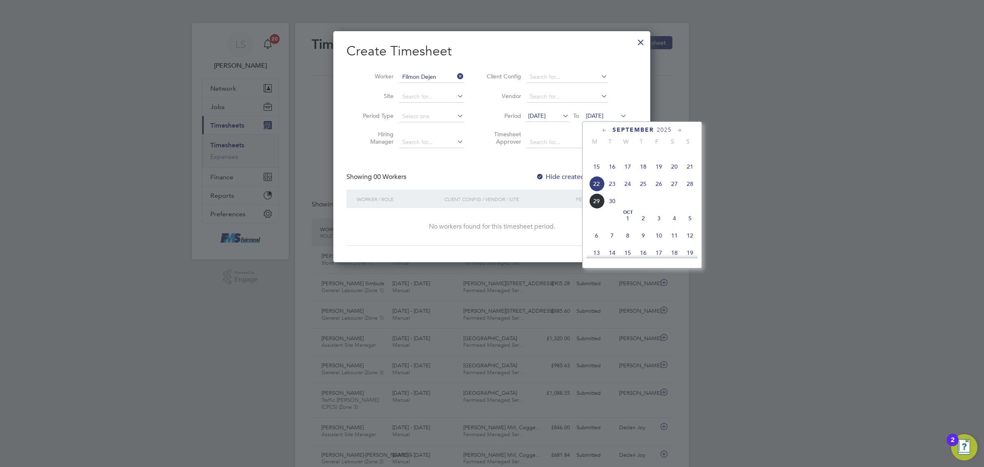
click at [692, 192] on span "28" at bounding box center [690, 184] width 16 height 16
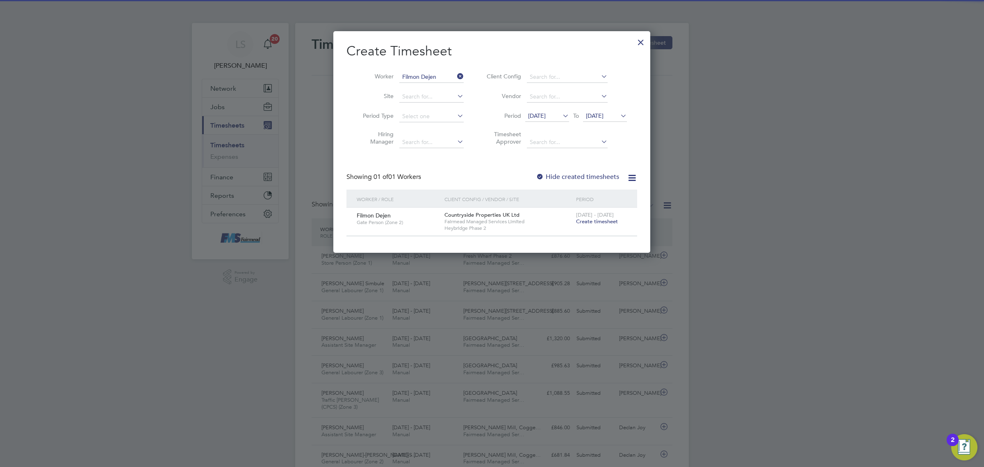
click at [602, 221] on span "Create timesheet" at bounding box center [597, 221] width 42 height 7
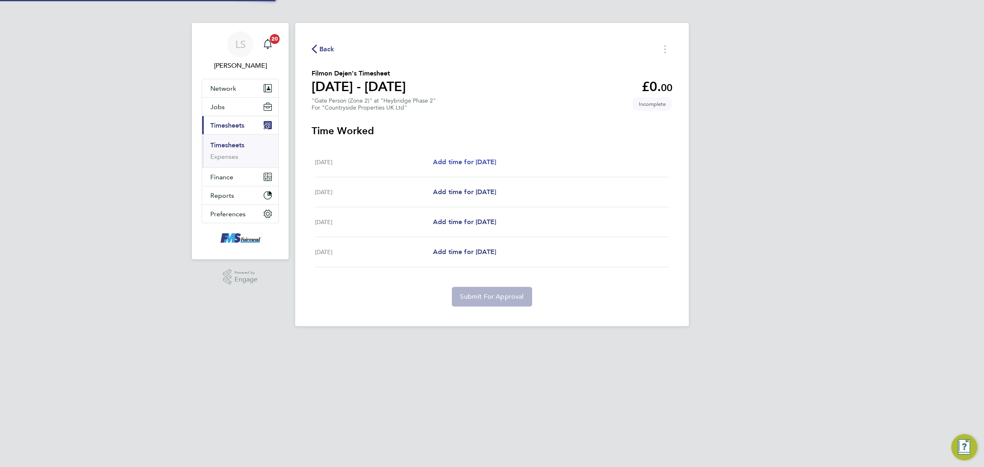
click at [465, 160] on span "Add time for Thu 25 Sep" at bounding box center [464, 162] width 63 height 8
select select "30"
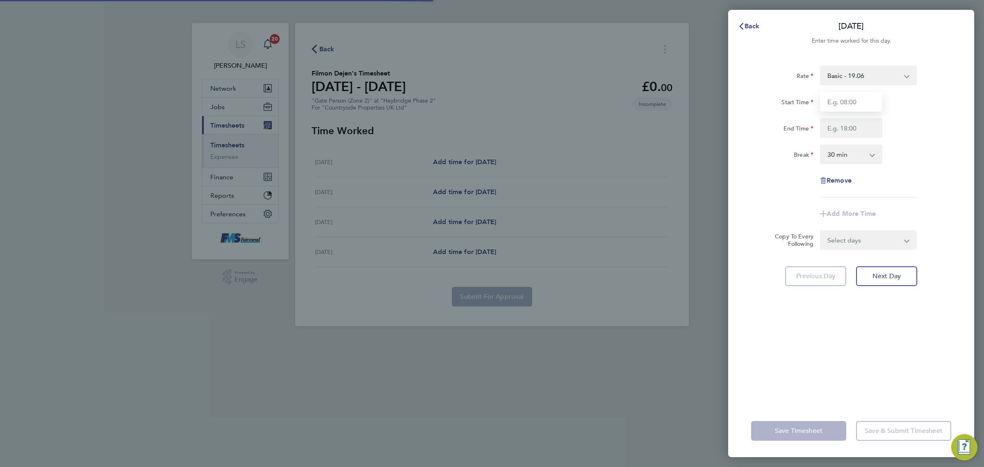
click at [846, 103] on input "Start Time" at bounding box center [851, 102] width 62 height 20
type input "07:30"
click at [858, 124] on input "End Time" at bounding box center [851, 128] width 62 height 20
type input "17:00"
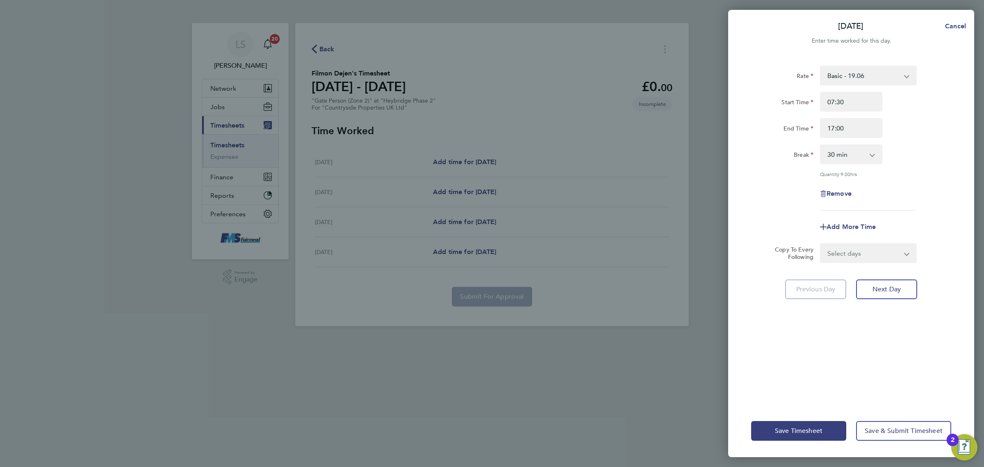
click at [916, 140] on div "Rate Basic - 19.06 Start Time 07:30 End Time 17:00 Break 0 min 15 min 30 min 45…" at bounding box center [851, 138] width 200 height 145
click at [860, 257] on select "Select days Day Weekend (Sat-Sun) Friday Saturday Sunday" at bounding box center [864, 253] width 86 height 18
select select "DAY"
click at [821, 244] on select "Select days Day Weekend (Sat-Sun) Friday Saturday Sunday" at bounding box center [864, 253] width 86 height 18
click at [861, 280] on select "26 Sep 2025 27 Sep 2025 28 Sep 2025" at bounding box center [863, 279] width 85 height 18
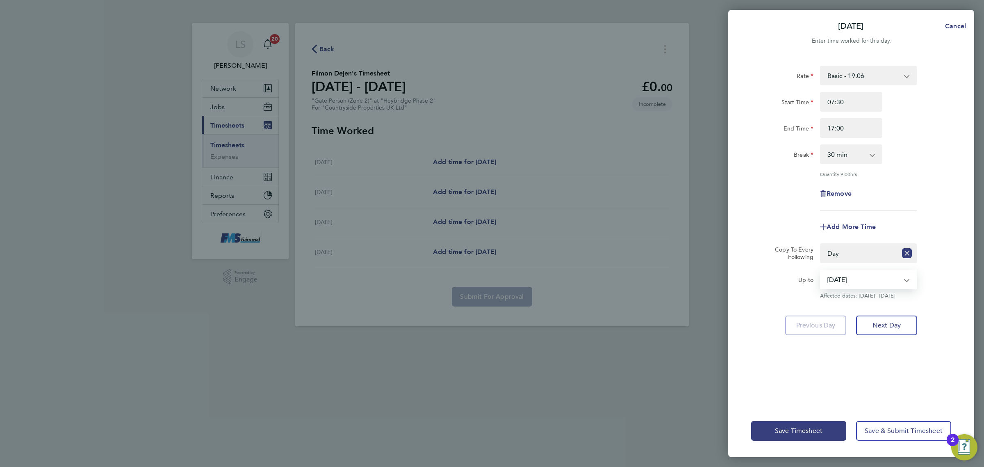
select select "2025-09-26"
click at [821, 270] on select "26 Sep 2025 27 Sep 2025 28 Sep 2025" at bounding box center [863, 279] width 85 height 18
click at [831, 427] on button "Save Timesheet" at bounding box center [798, 431] width 95 height 20
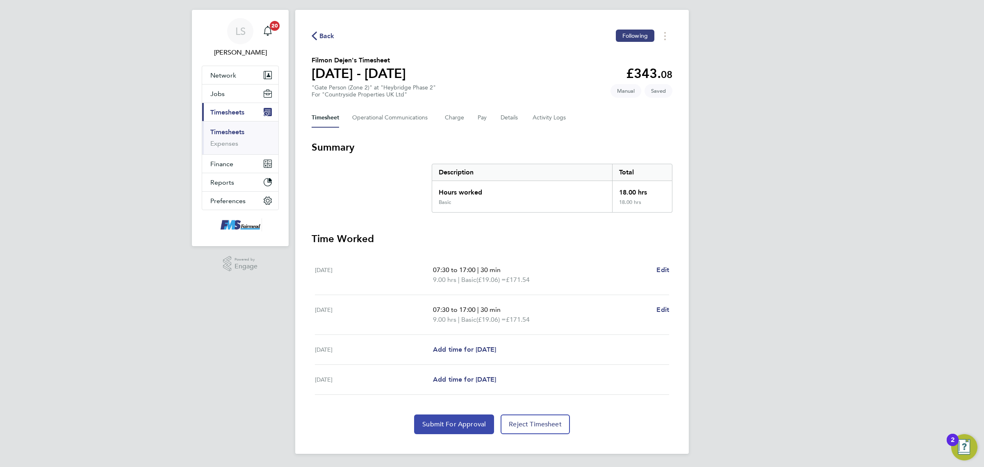
click at [439, 434] on button "Submit For Approval" at bounding box center [454, 424] width 80 height 20
click at [212, 130] on link "Timesheets" at bounding box center [227, 132] width 34 height 8
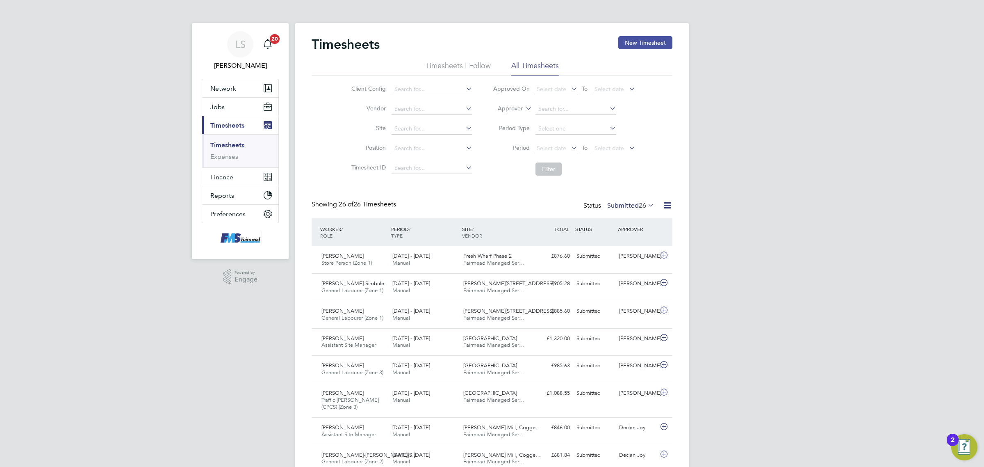
click at [625, 41] on button "New Timesheet" at bounding box center [645, 42] width 54 height 13
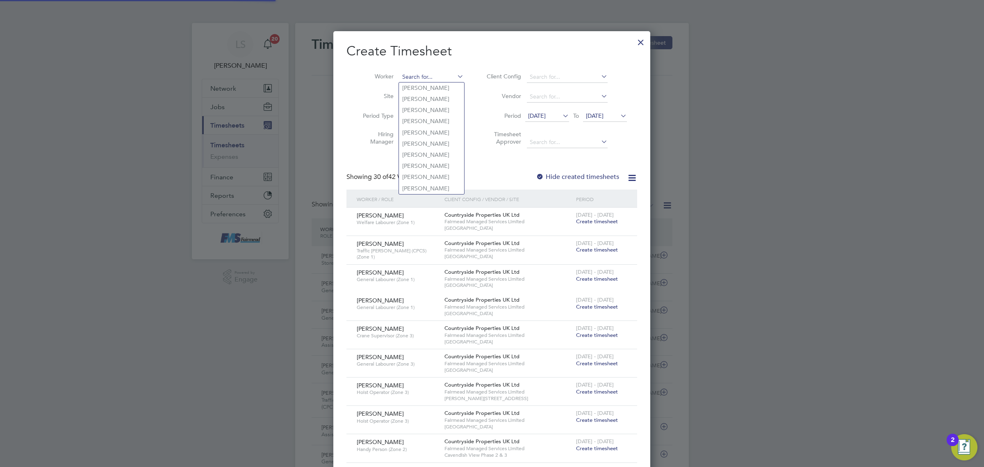
click at [435, 78] on input at bounding box center [431, 76] width 64 height 11
click at [437, 83] on li "Benson Simbule" at bounding box center [436, 87] width 75 height 11
type input "Benson Simbule"
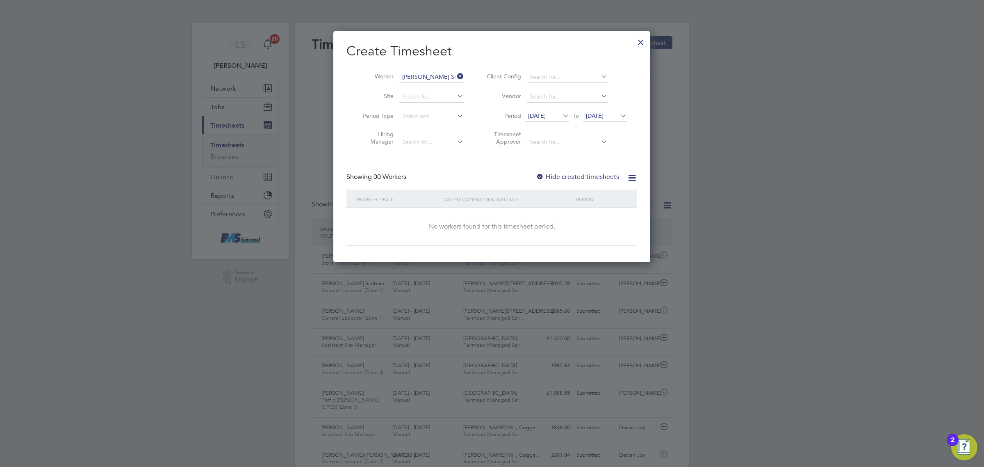
click at [604, 112] on span "22 Sep 2025" at bounding box center [595, 115] width 18 height 7
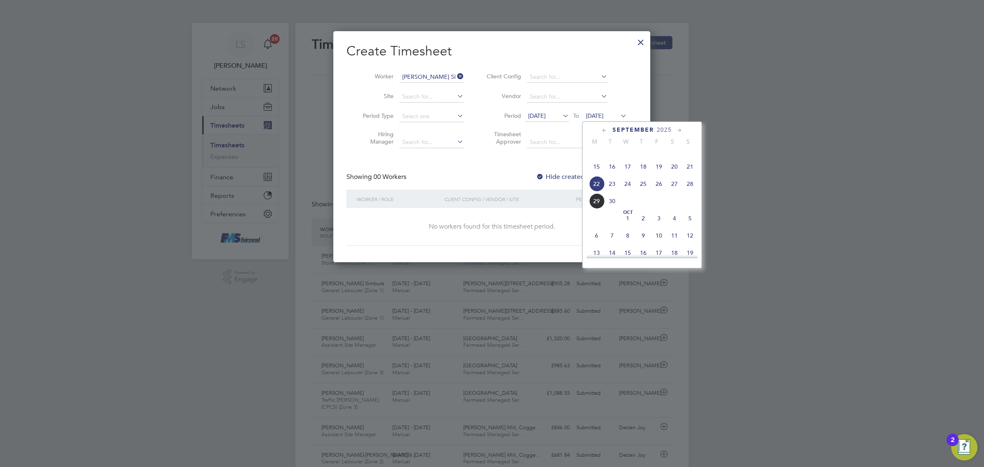
click at [688, 192] on span "28" at bounding box center [690, 184] width 16 height 16
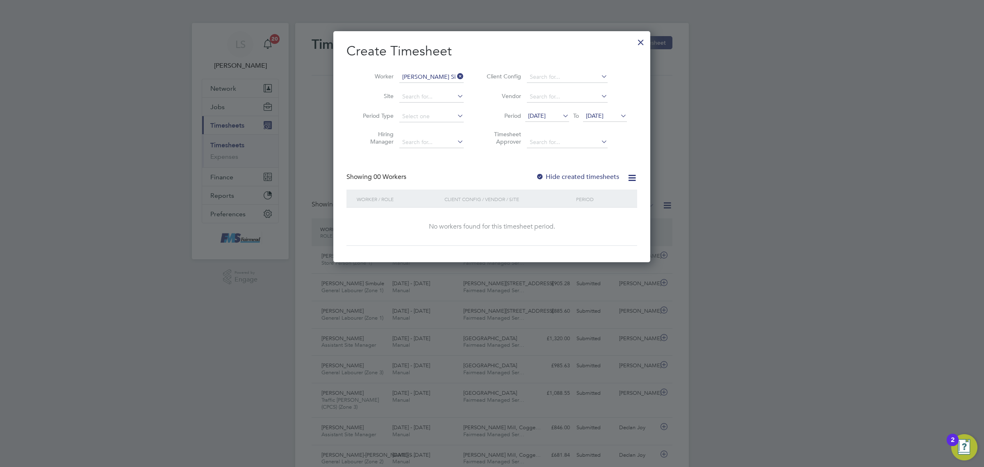
click at [577, 167] on div "Create Timesheet Worker Benson Simbule Site Period Type Hiring Manager Client C…" at bounding box center [492, 144] width 291 height 203
click at [581, 177] on label "Hide created timesheets" at bounding box center [577, 177] width 83 height 8
click at [581, 178] on label "Hide created timesheets" at bounding box center [577, 177] width 83 height 8
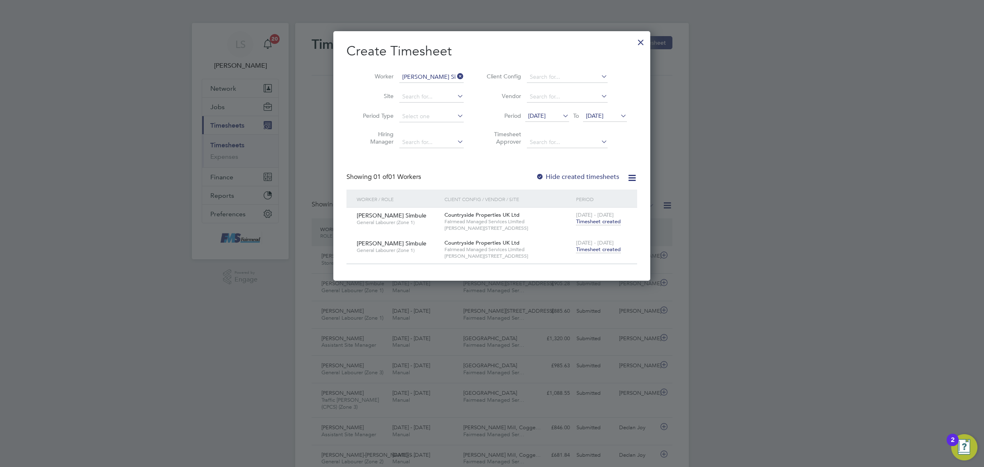
click at [607, 249] on span "Timesheet created" at bounding box center [598, 249] width 45 height 7
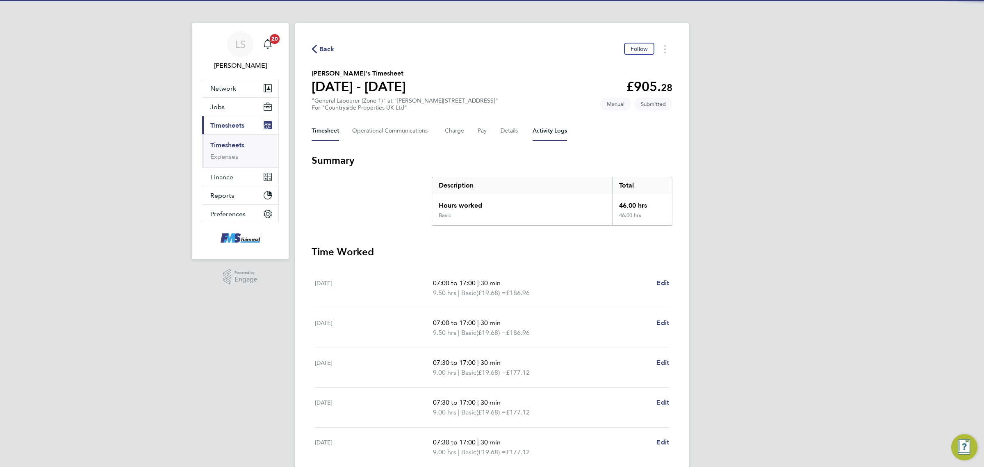
drag, startPoint x: 555, startPoint y: 154, endPoint x: 555, endPoint y: 138, distance: 16.0
click at [555, 153] on div "Back Follow Benson Simbule's Timesheet 22 - 28 Sept 2025 £905. 28 "General Labo…" at bounding box center [492, 304] width 394 height 563
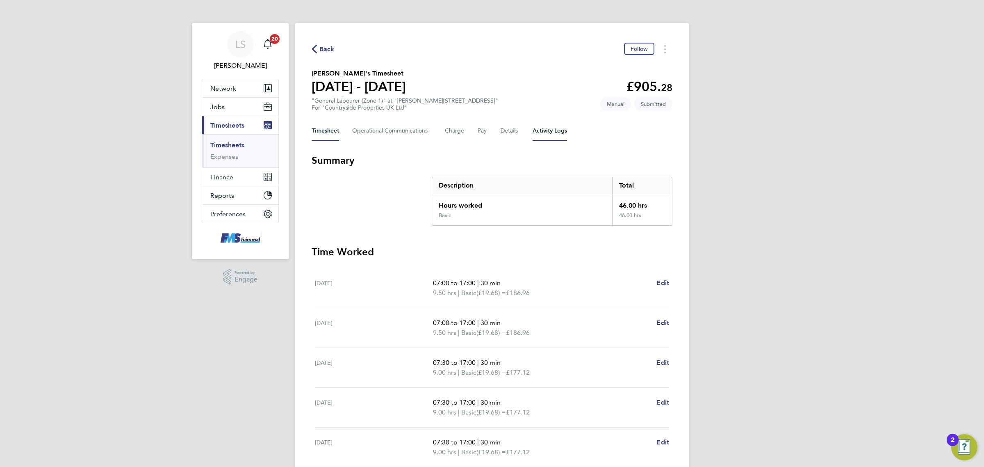
click at [550, 133] on Logs-tab "Activity Logs" at bounding box center [550, 131] width 34 height 20
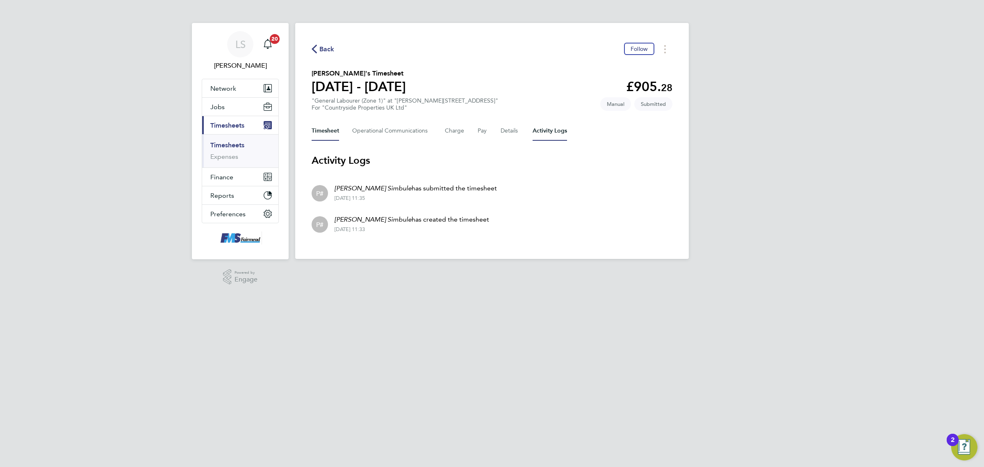
click at [316, 128] on button "Timesheet" at bounding box center [325, 131] width 27 height 20
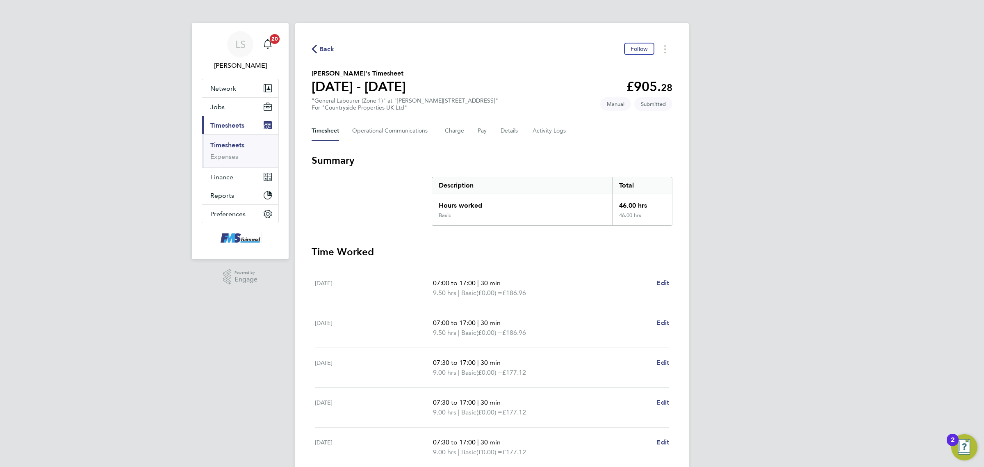
click at [220, 141] on link "Timesheets" at bounding box center [227, 145] width 34 height 8
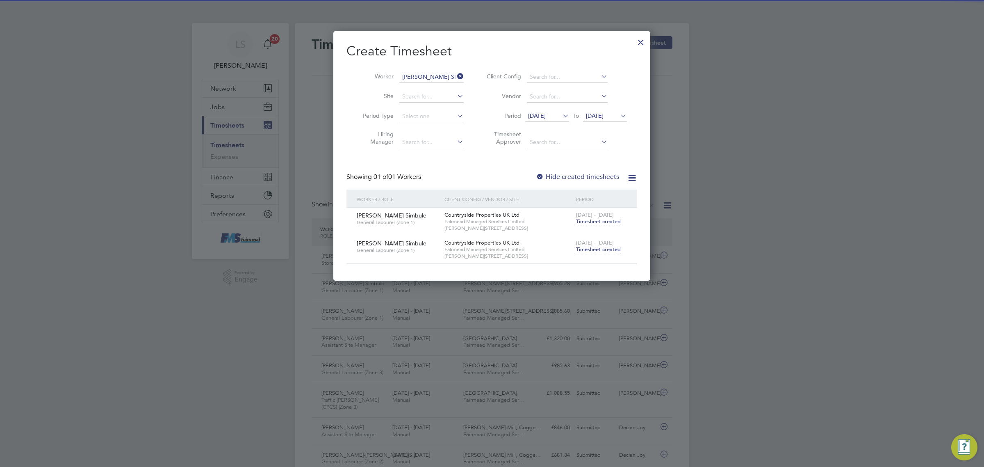
drag, startPoint x: 194, startPoint y: 62, endPoint x: 347, endPoint y: 66, distance: 153.0
click at [306, 68] on div at bounding box center [492, 233] width 984 height 467
click at [456, 79] on icon at bounding box center [456, 76] width 0 height 11
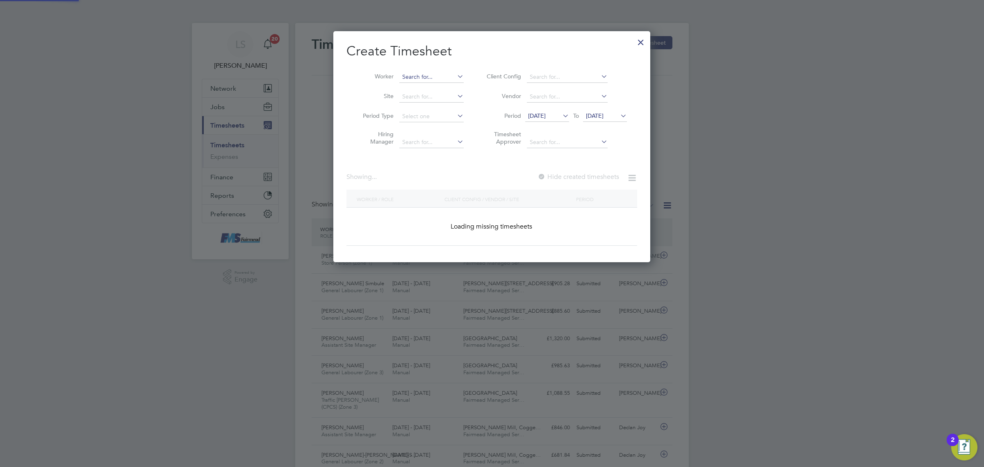
click at [419, 76] on input at bounding box center [431, 76] width 64 height 11
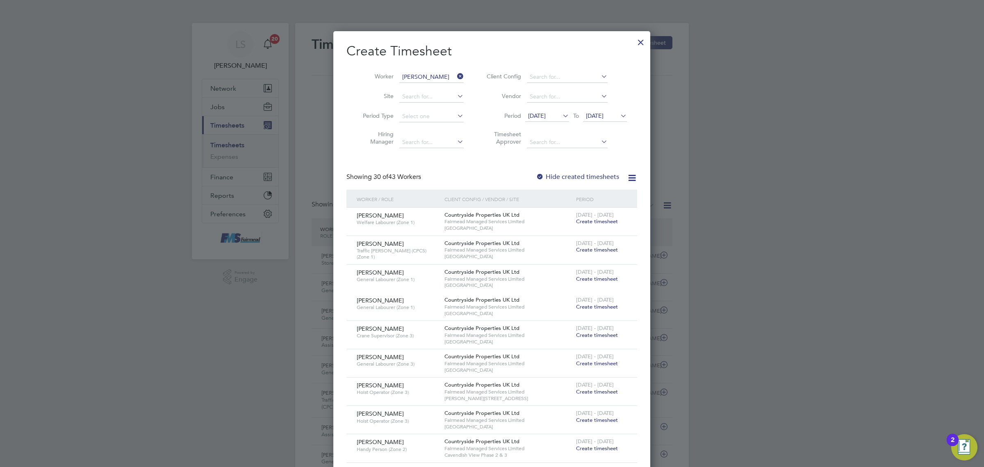
click at [427, 101] on li "Abdul M ohammed" at bounding box center [458, 99] width 118 height 11
type input "Abdul Mohammed"
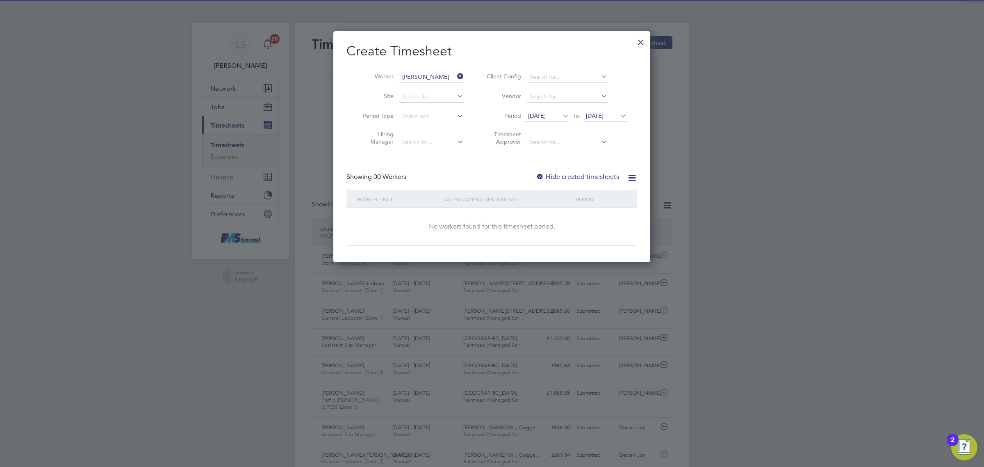
click at [619, 115] on icon at bounding box center [619, 115] width 0 height 11
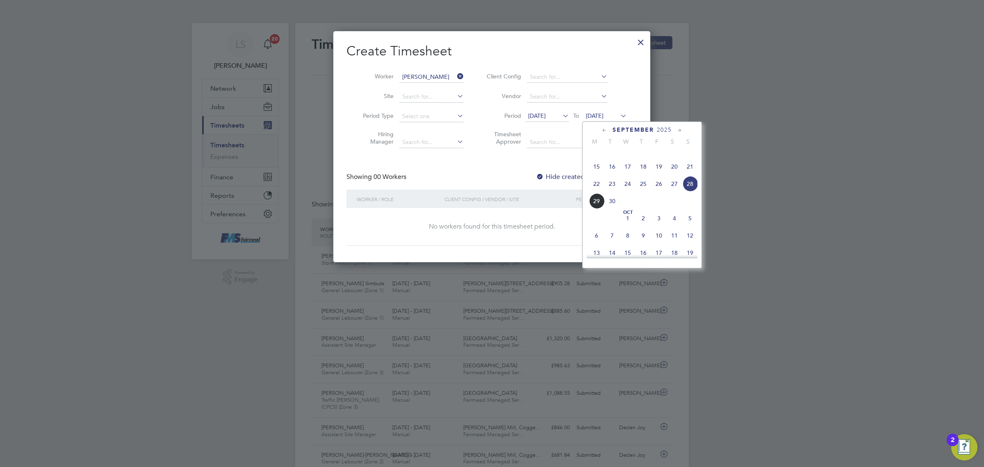
click at [688, 192] on span "28" at bounding box center [690, 184] width 16 height 16
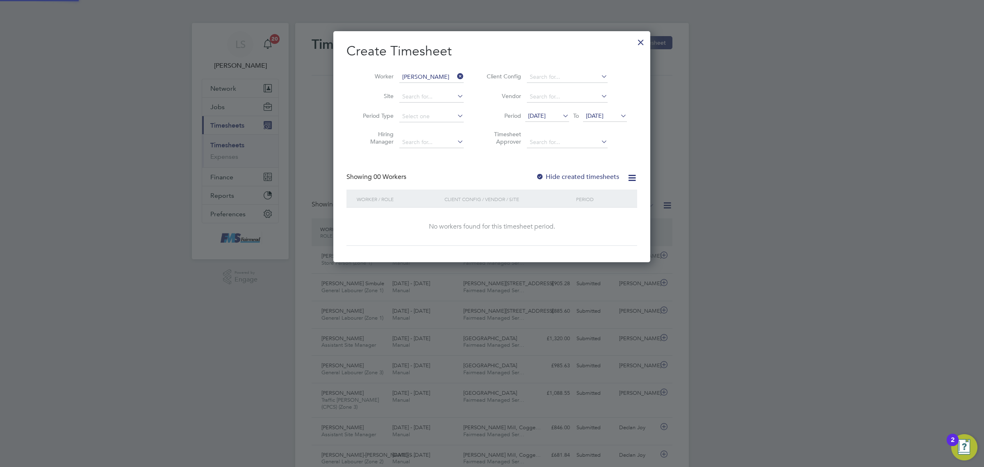
click at [582, 177] on label "Hide created timesheets" at bounding box center [577, 177] width 83 height 8
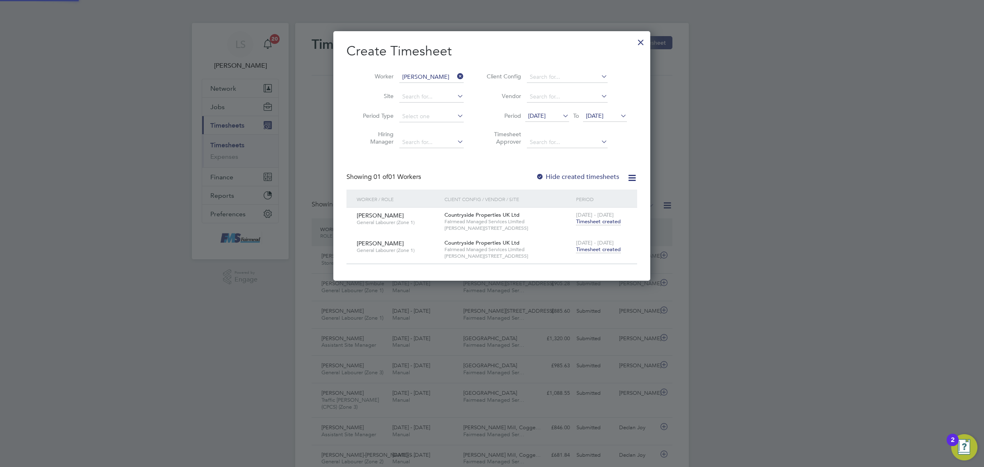
click at [602, 247] on span "Timesheet created" at bounding box center [598, 249] width 45 height 7
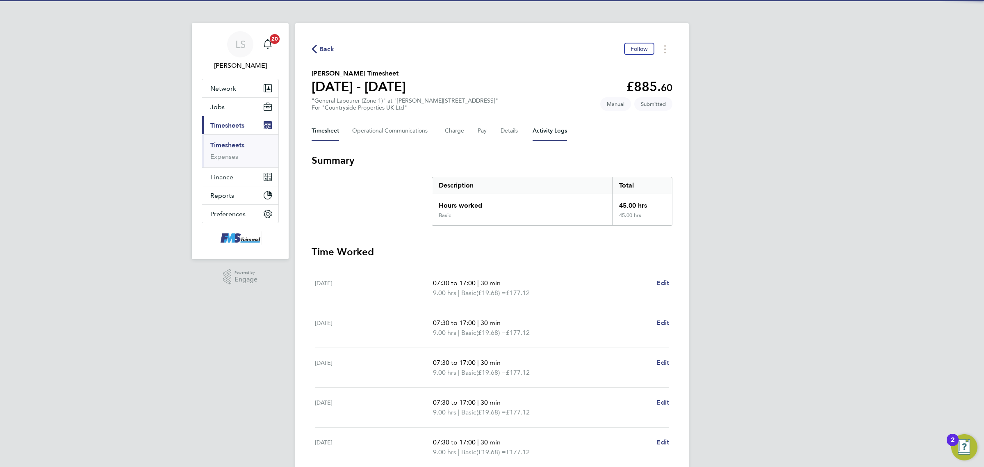
click at [542, 132] on Logs-tab "Activity Logs" at bounding box center [550, 131] width 34 height 20
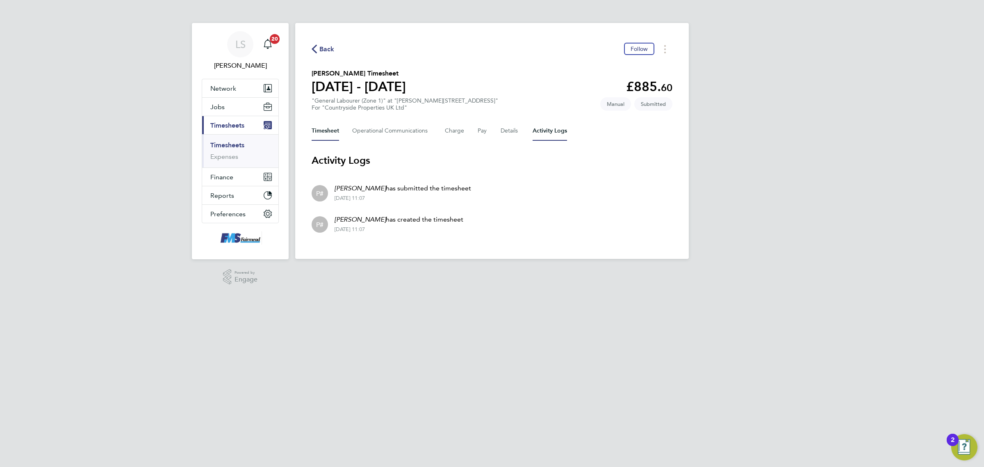
click at [317, 136] on button "Timesheet" at bounding box center [325, 131] width 27 height 20
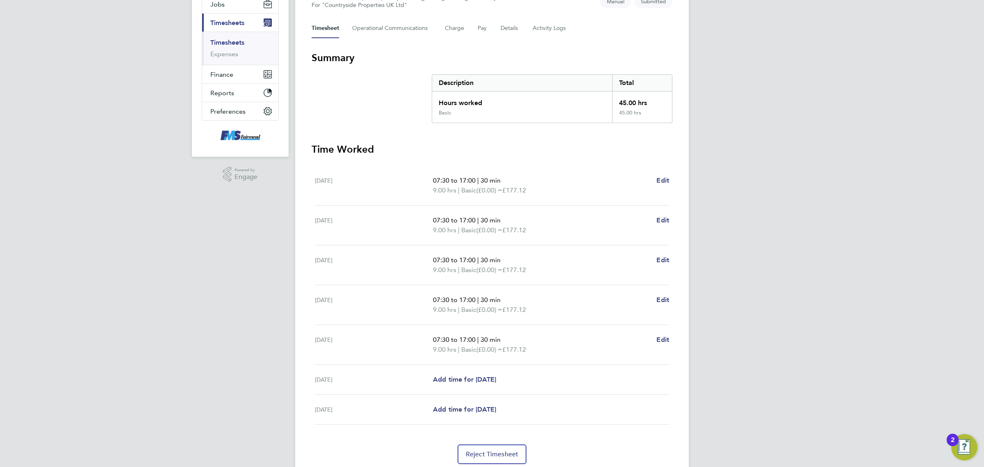
click at [222, 42] on link "Timesheets" at bounding box center [227, 43] width 34 height 8
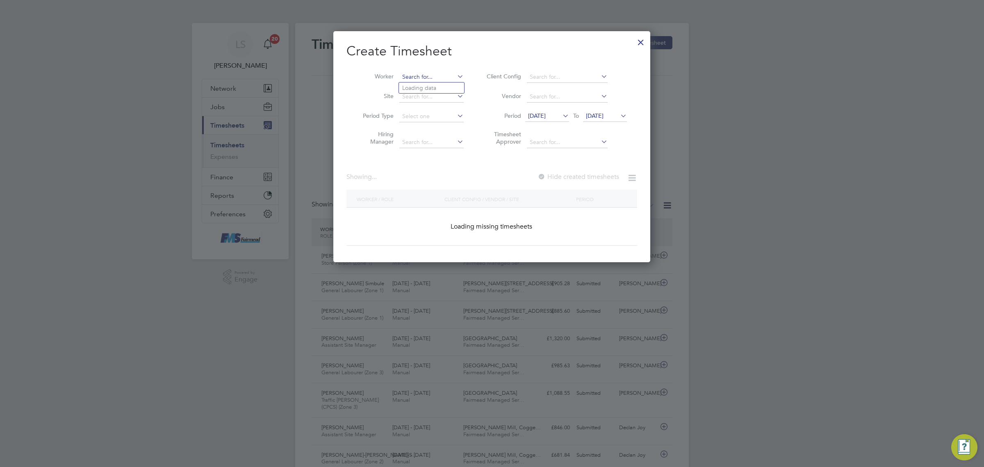
click at [424, 75] on input at bounding box center [431, 76] width 64 height 11
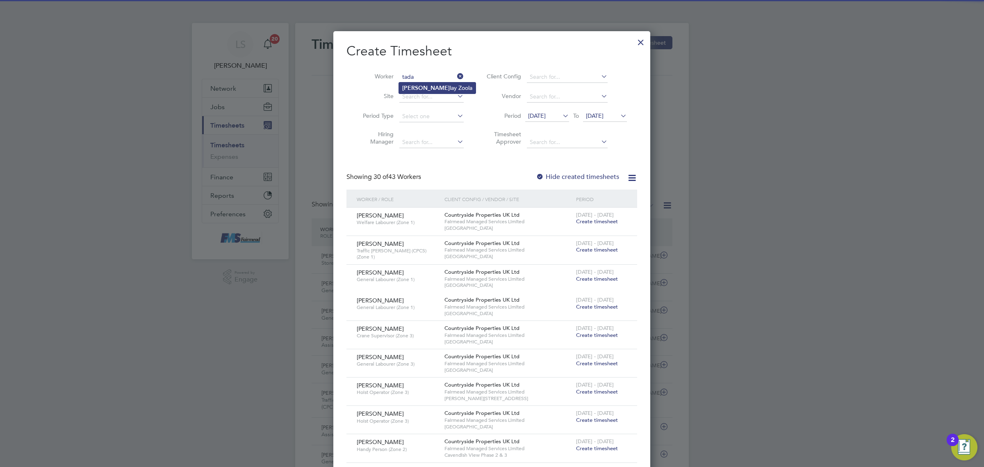
click at [427, 91] on li "Tada lay Zoola" at bounding box center [437, 87] width 77 height 11
type input "Tadalay Zoola"
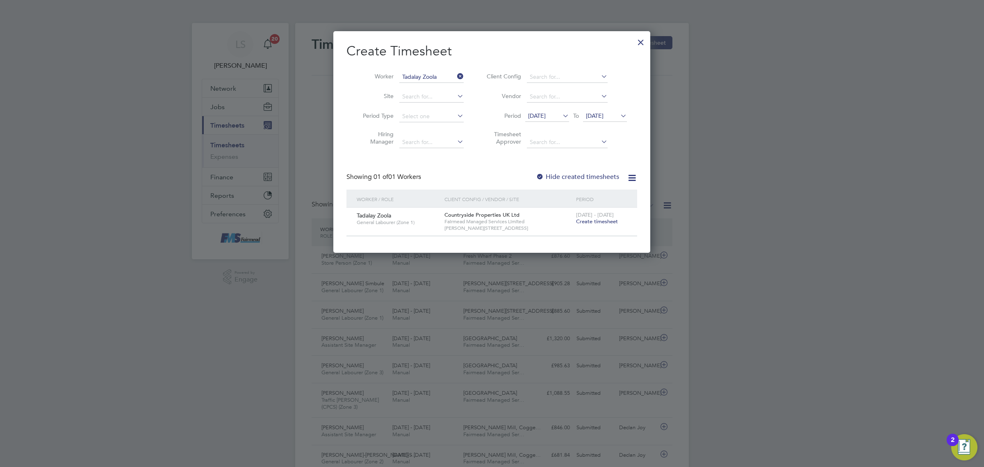
click at [612, 219] on span "Create timesheet" at bounding box center [597, 221] width 42 height 7
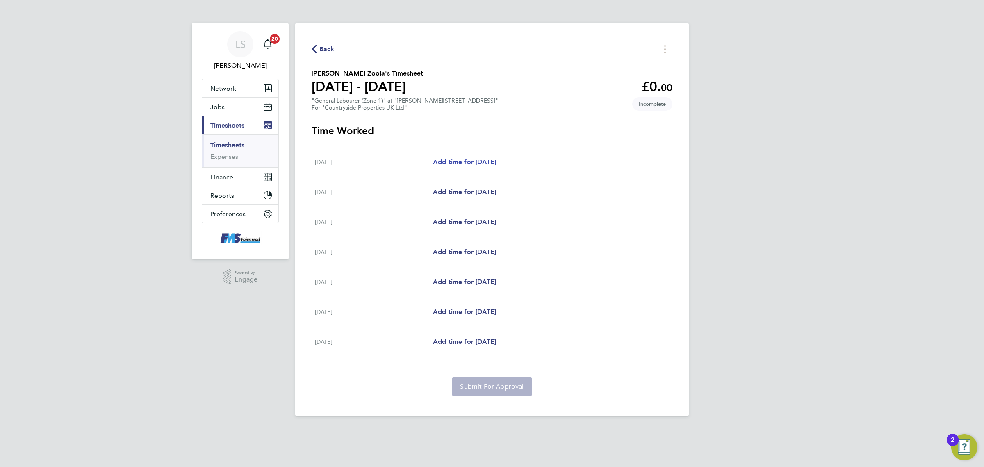
click at [482, 164] on span "Add time for Mon 22 Sep" at bounding box center [464, 162] width 63 height 8
select select "30"
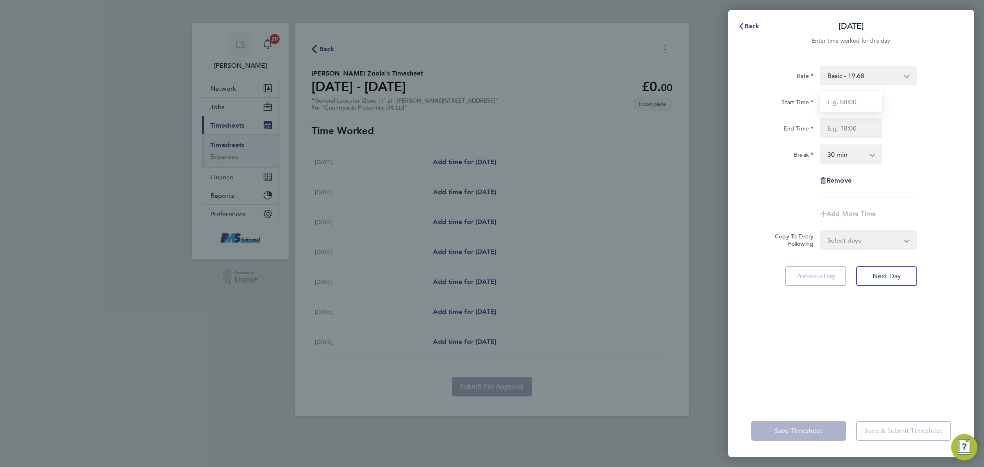
click at [870, 103] on input "Start Time" at bounding box center [851, 102] width 62 height 20
type input "07:30"
click at [858, 129] on input "End Time" at bounding box center [851, 128] width 62 height 20
type input "17:00"
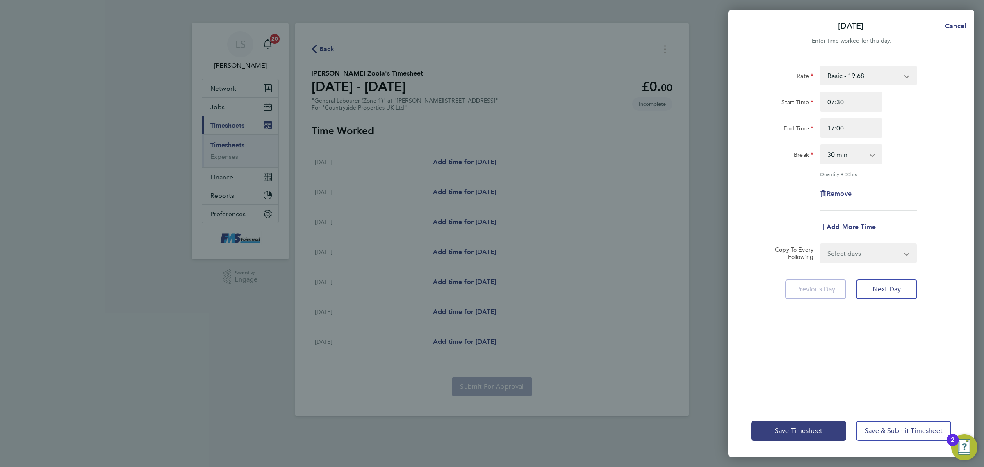
click at [933, 128] on div "End Time 17:00" at bounding box center [851, 128] width 207 height 20
click at [856, 257] on select "Select days Day Weekday (Mon-Fri) Weekend (Sat-Sun) Tuesday Wednesday Thursday …" at bounding box center [864, 253] width 86 height 18
select select "WEEKDAY"
click at [821, 244] on select "Select days Day Weekday (Mon-Fri) Weekend (Sat-Sun) Tuesday Wednesday Thursday …" at bounding box center [864, 253] width 86 height 18
select select "2025-09-28"
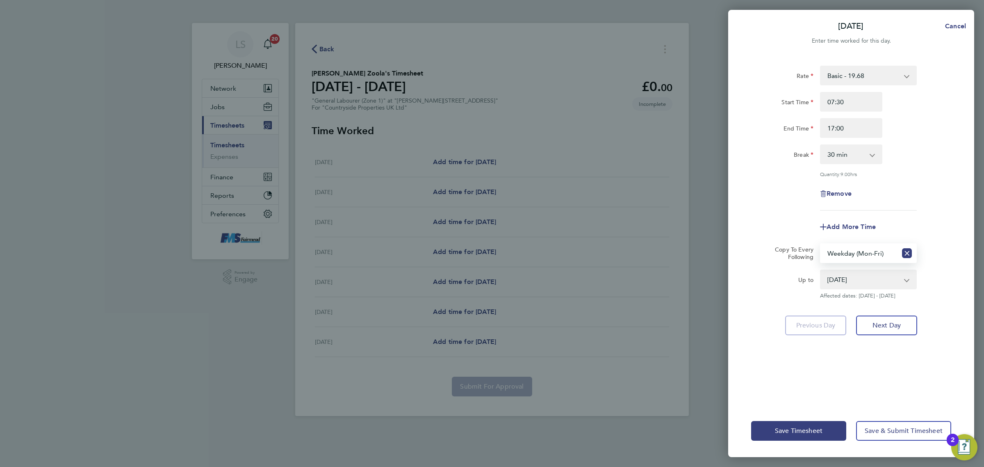
click at [930, 367] on div "Rate Basic - 19.68 Start Time 07:30 End Time 17:00 Break 0 min 15 min 30 min 45…" at bounding box center [851, 230] width 246 height 349
click at [879, 435] on button "Save & Submit Timesheet" at bounding box center [903, 431] width 95 height 20
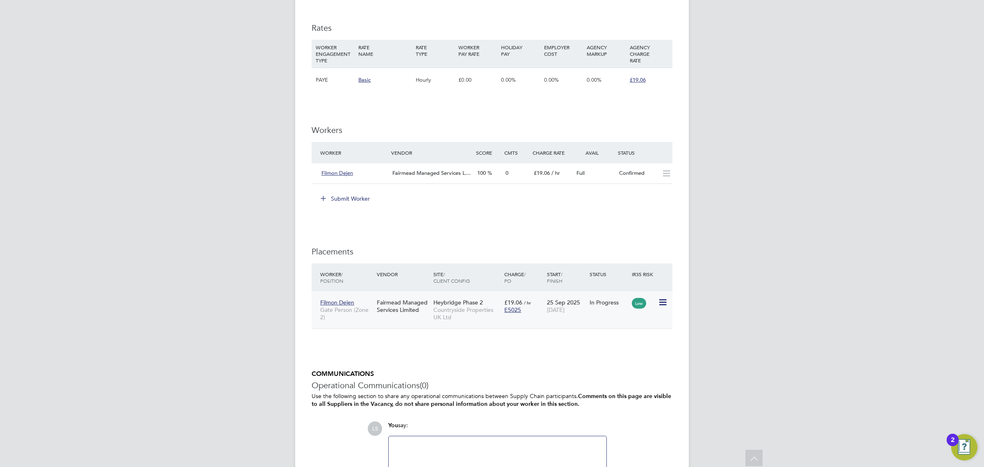
click at [661, 301] on icon at bounding box center [662, 302] width 8 height 10
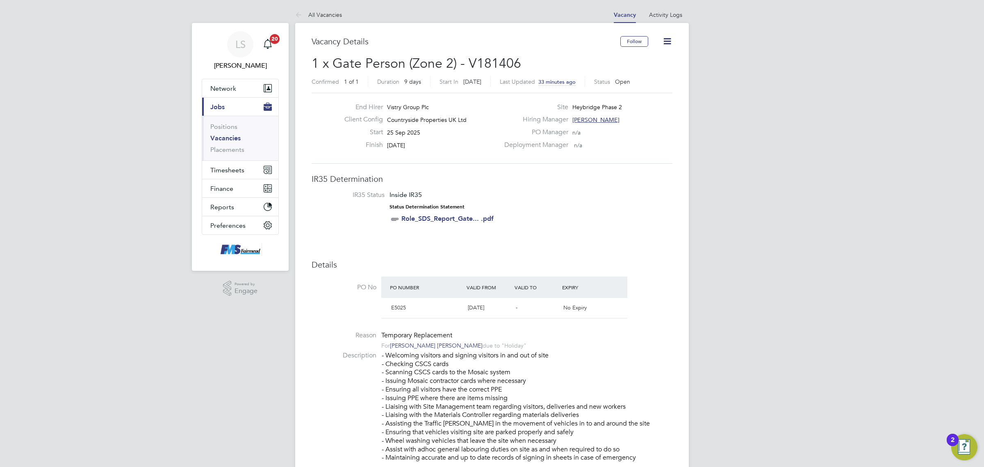
click at [669, 41] on icon at bounding box center [667, 41] width 10 height 10
click at [566, 214] on li "IR35 Status Inside IR35 Status Determination Statement Role_SDS_Report_Gate... …" at bounding box center [492, 209] width 345 height 36
drag, startPoint x: 672, startPoint y: 43, endPoint x: 673, endPoint y: 36, distance: 7.9
click at [673, 42] on div "Follow" at bounding box center [647, 45] width 52 height 19
click at [664, 38] on icon at bounding box center [667, 41] width 10 height 10
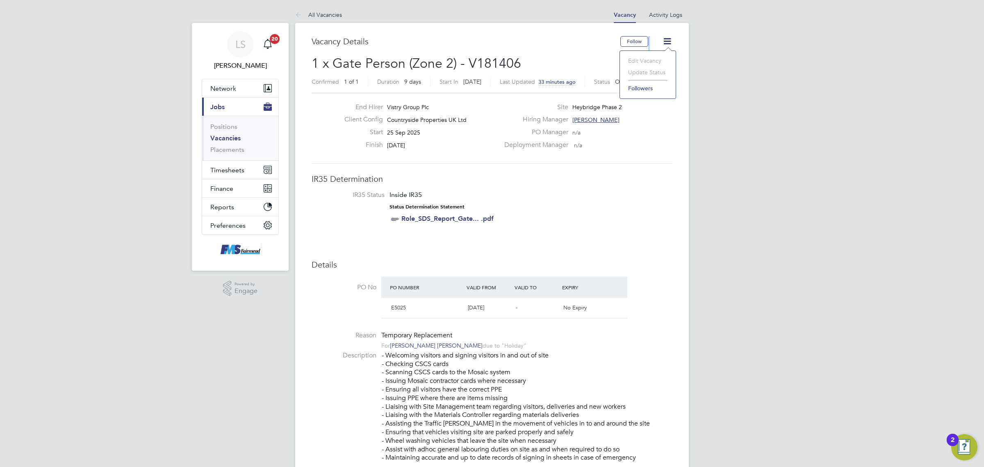
click at [228, 139] on link "Vacancies" at bounding box center [225, 138] width 30 height 8
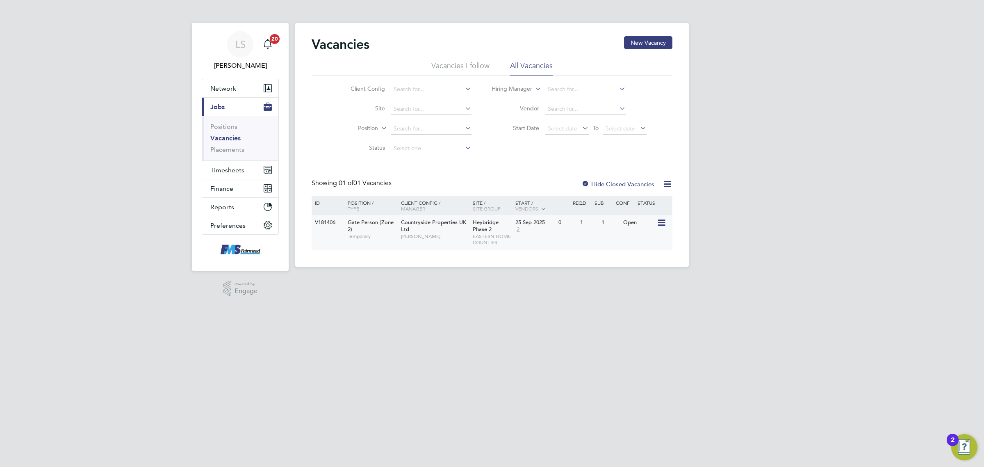
click at [549, 224] on div "25 Sep 2025" at bounding box center [535, 222] width 39 height 7
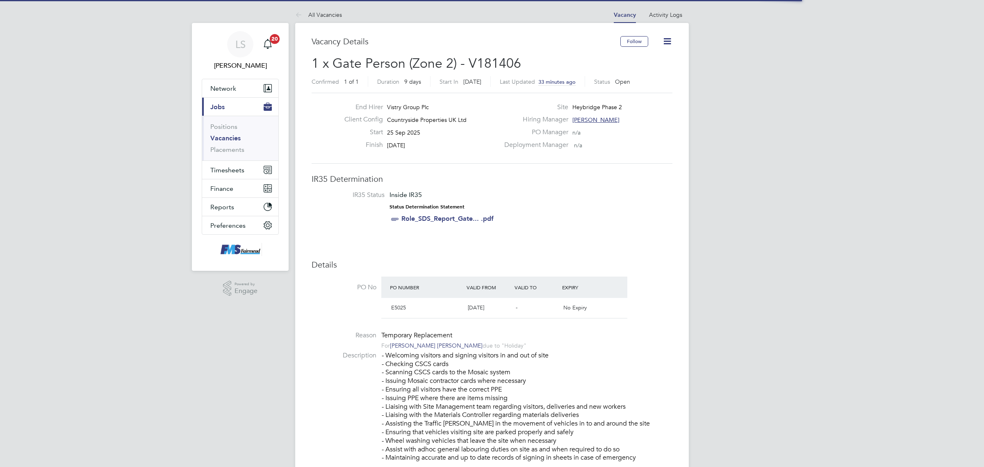
click at [671, 41] on icon at bounding box center [667, 41] width 10 height 10
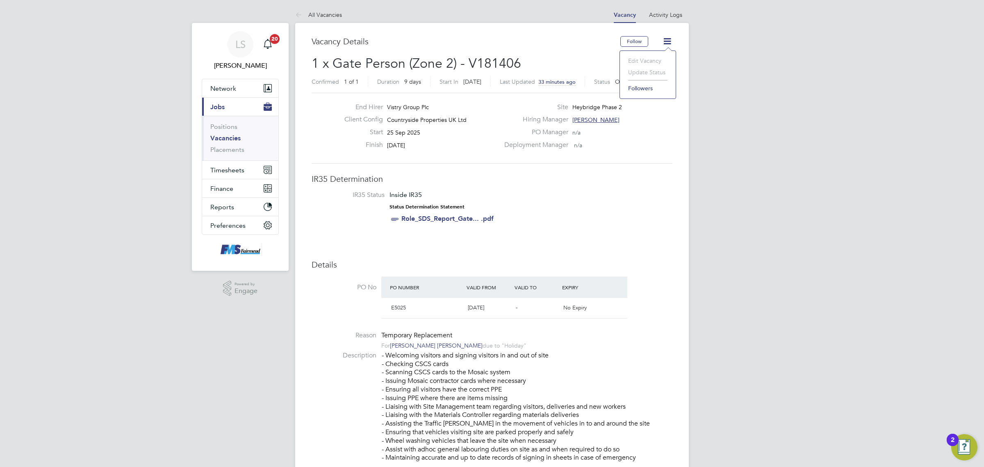
click at [653, 70] on li "Update Status" at bounding box center [648, 71] width 48 height 11
click at [220, 137] on link "Vacancies" at bounding box center [225, 138] width 30 height 8
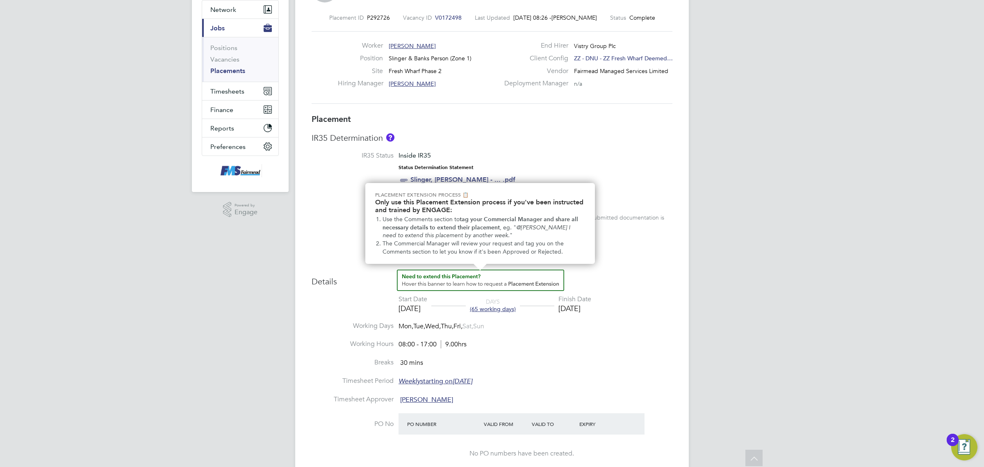
scroll to position [103, 0]
